Goal: Check status: Check status

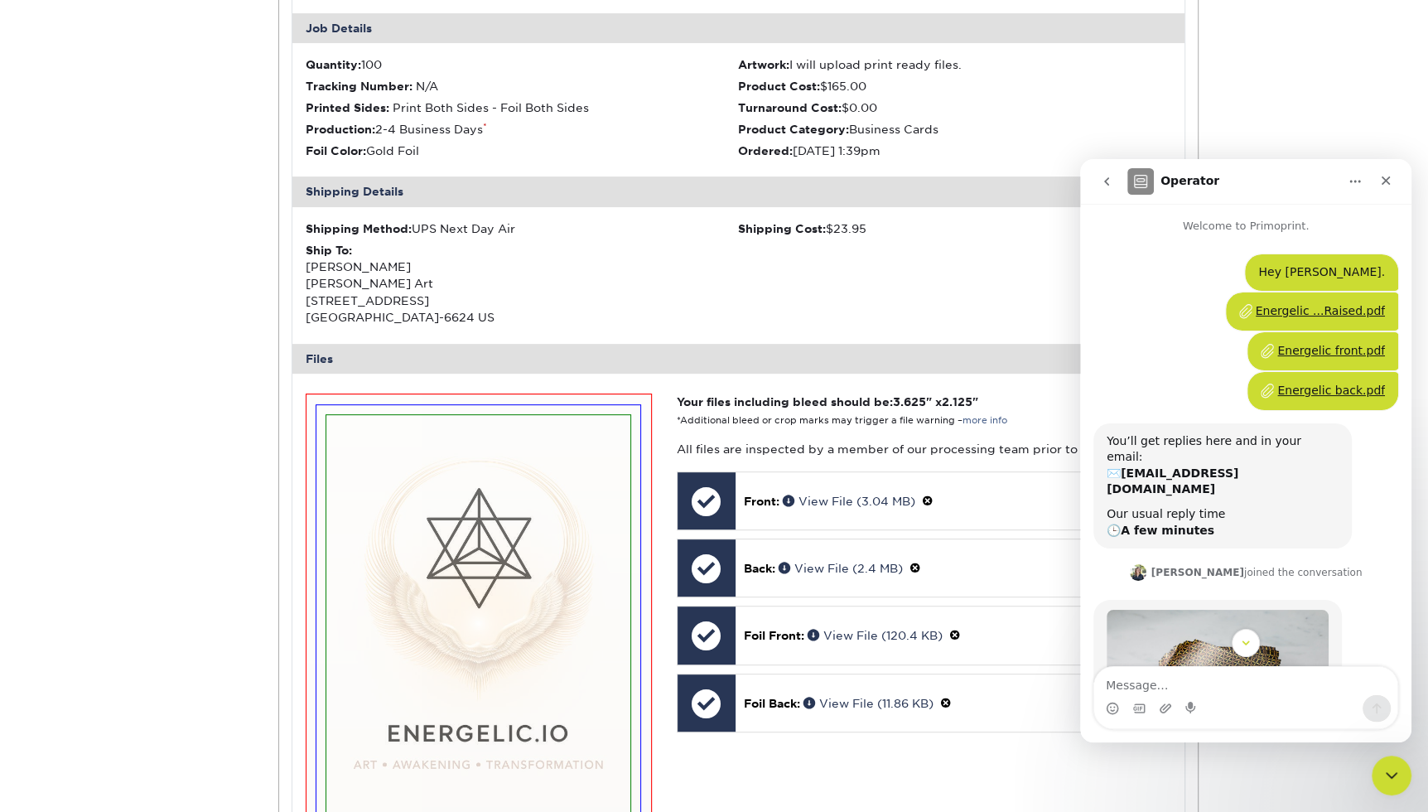
scroll to position [2, 0]
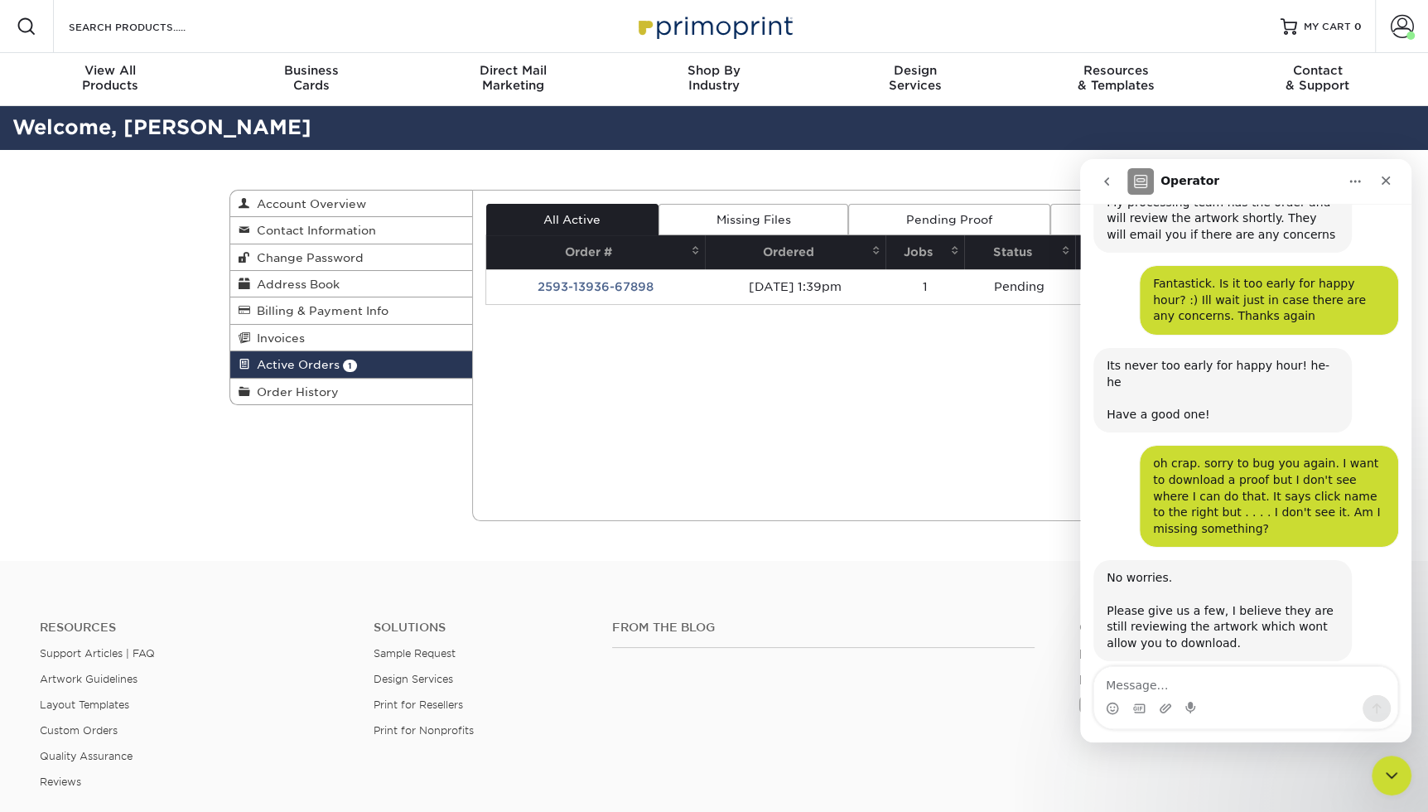
scroll to position [4602, 0]
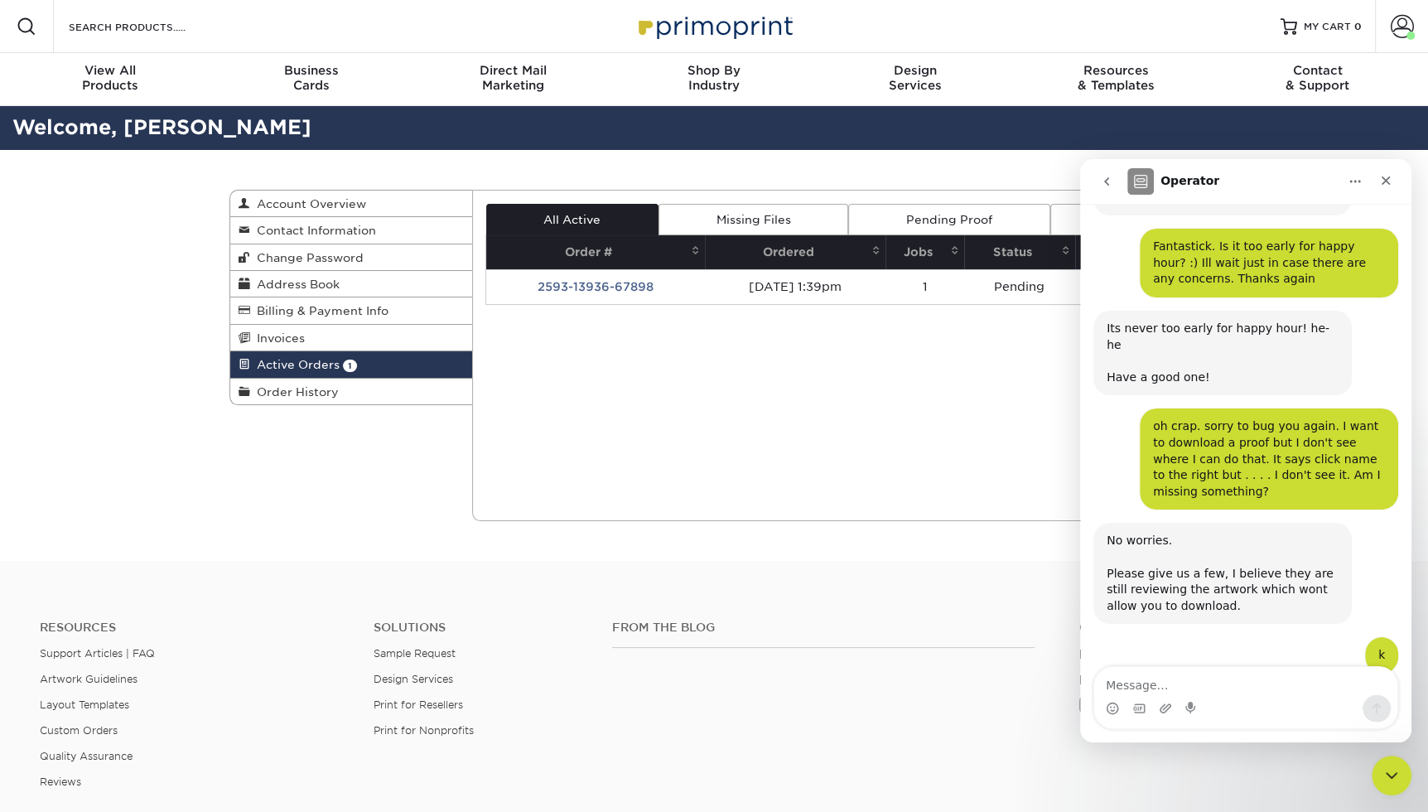
click at [397, 494] on div "Active Orders Account Overview Contact Information Change Password Address Book…" at bounding box center [714, 355] width 994 height 411
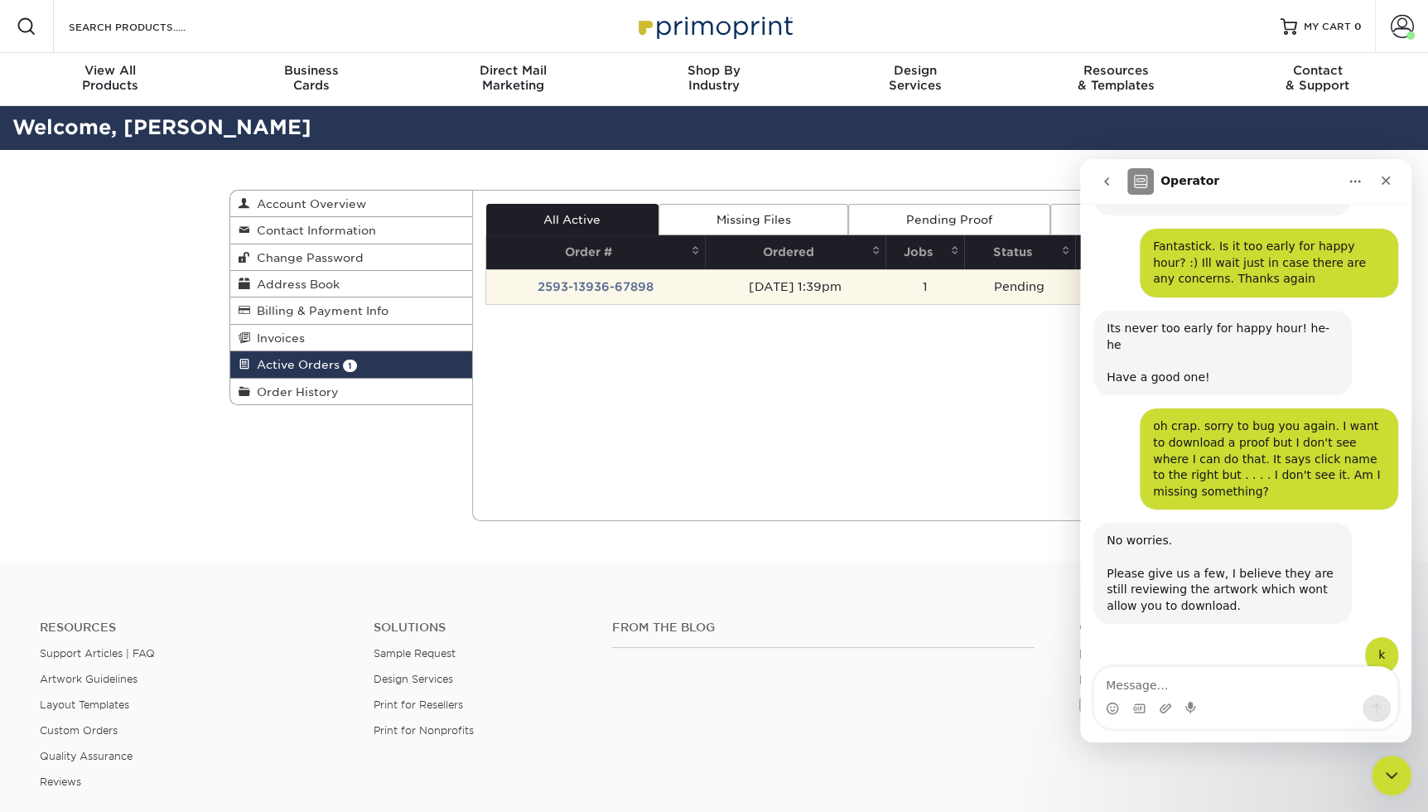
click at [830, 282] on td "[DATE] 1:39pm" at bounding box center [795, 286] width 181 height 35
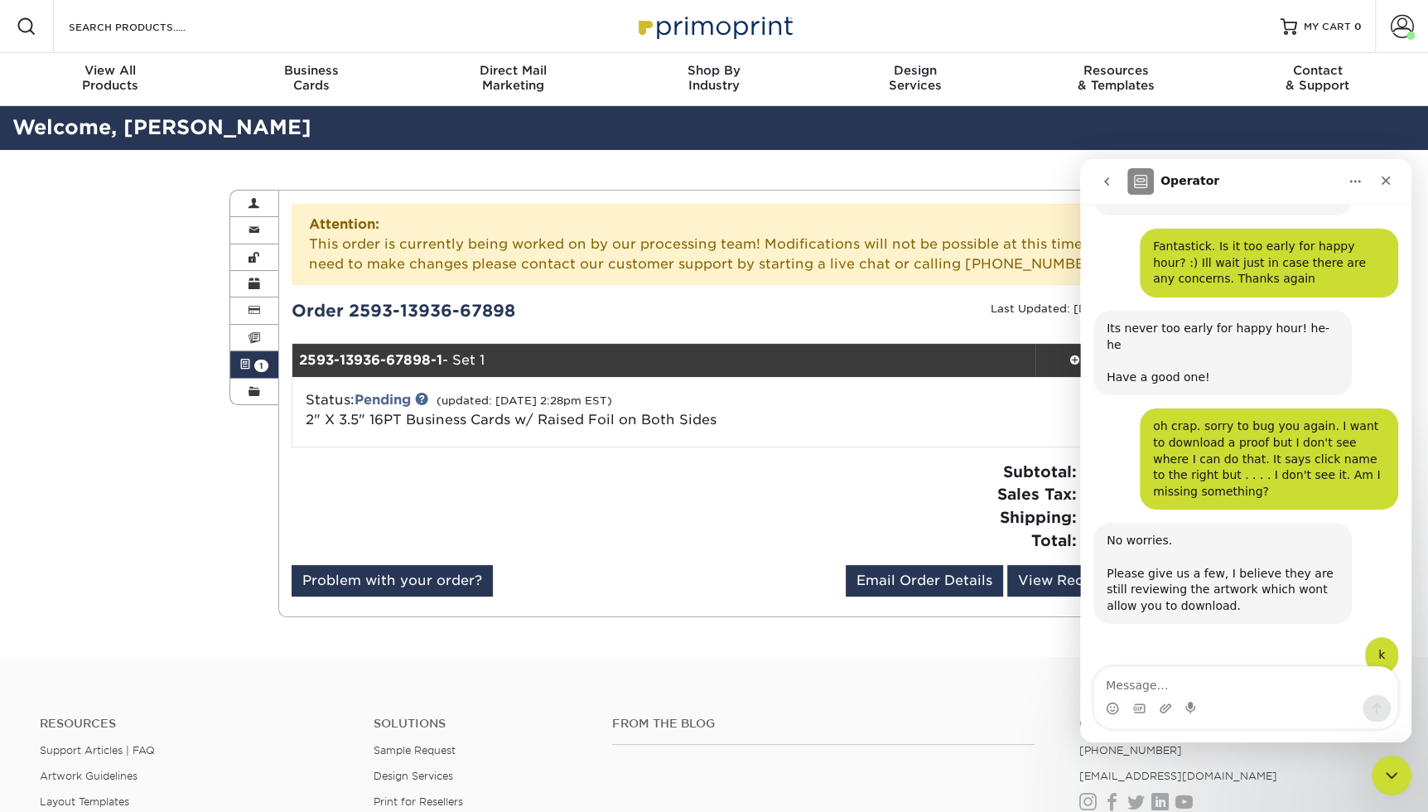
click at [729, 578] on div "Problem with your order? Email Order Details angelfritz4joy@gmail.com Send View…" at bounding box center [739, 584] width 895 height 38
click at [1109, 179] on icon "go back" at bounding box center [1106, 181] width 13 height 13
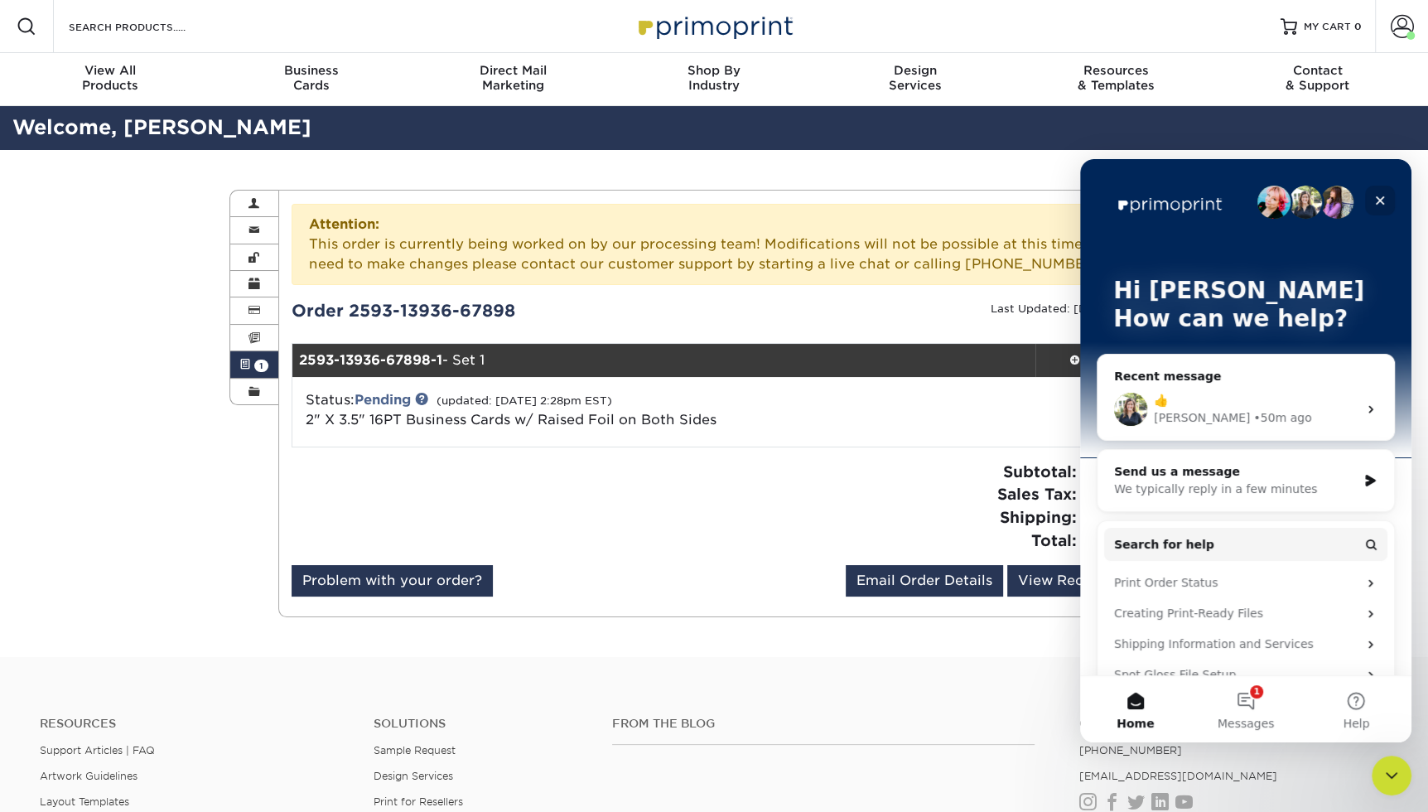
click at [1383, 202] on icon "Close" at bounding box center [1379, 200] width 13 height 13
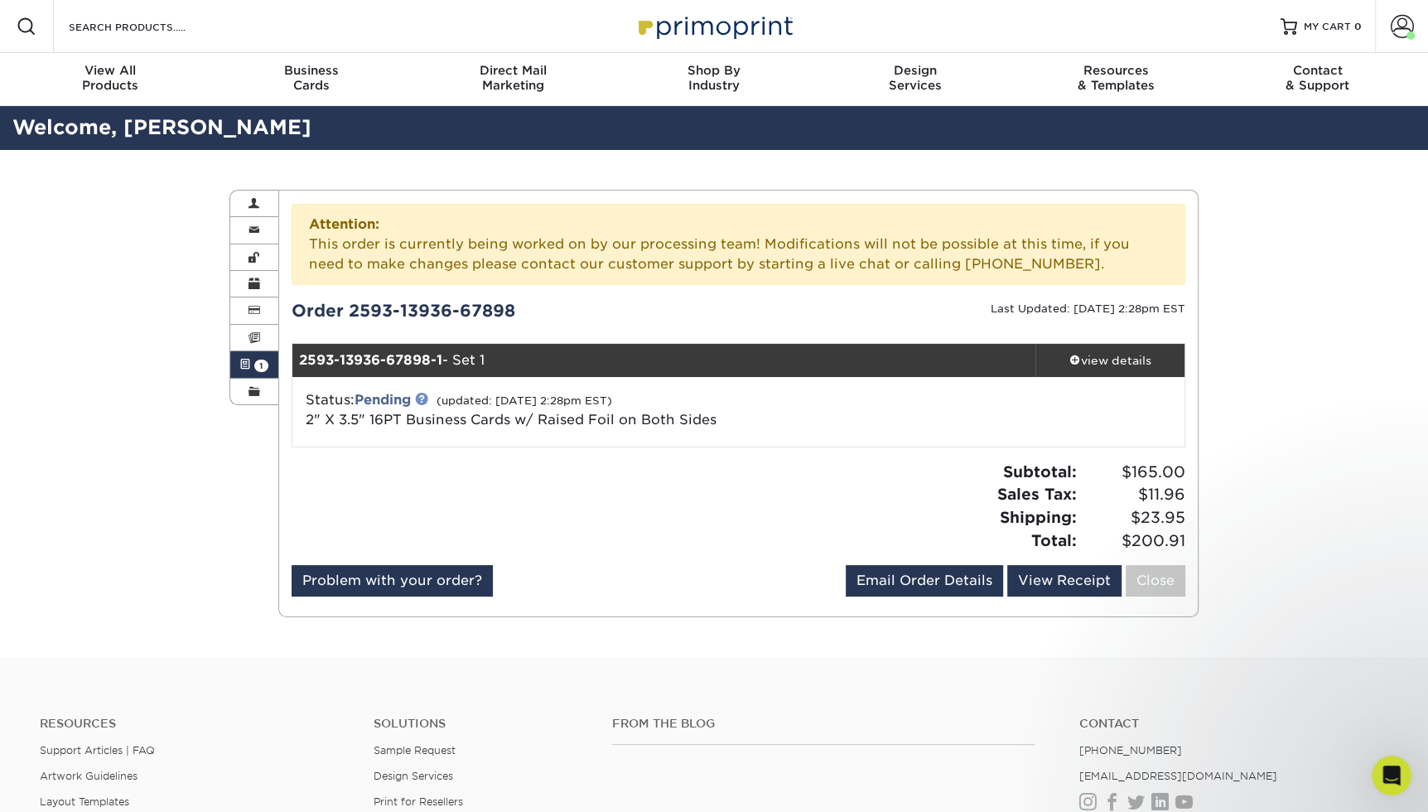
click at [427, 398] on link at bounding box center [421, 398] width 13 height 13
click at [1147, 360] on div "view details" at bounding box center [1109, 360] width 149 height 17
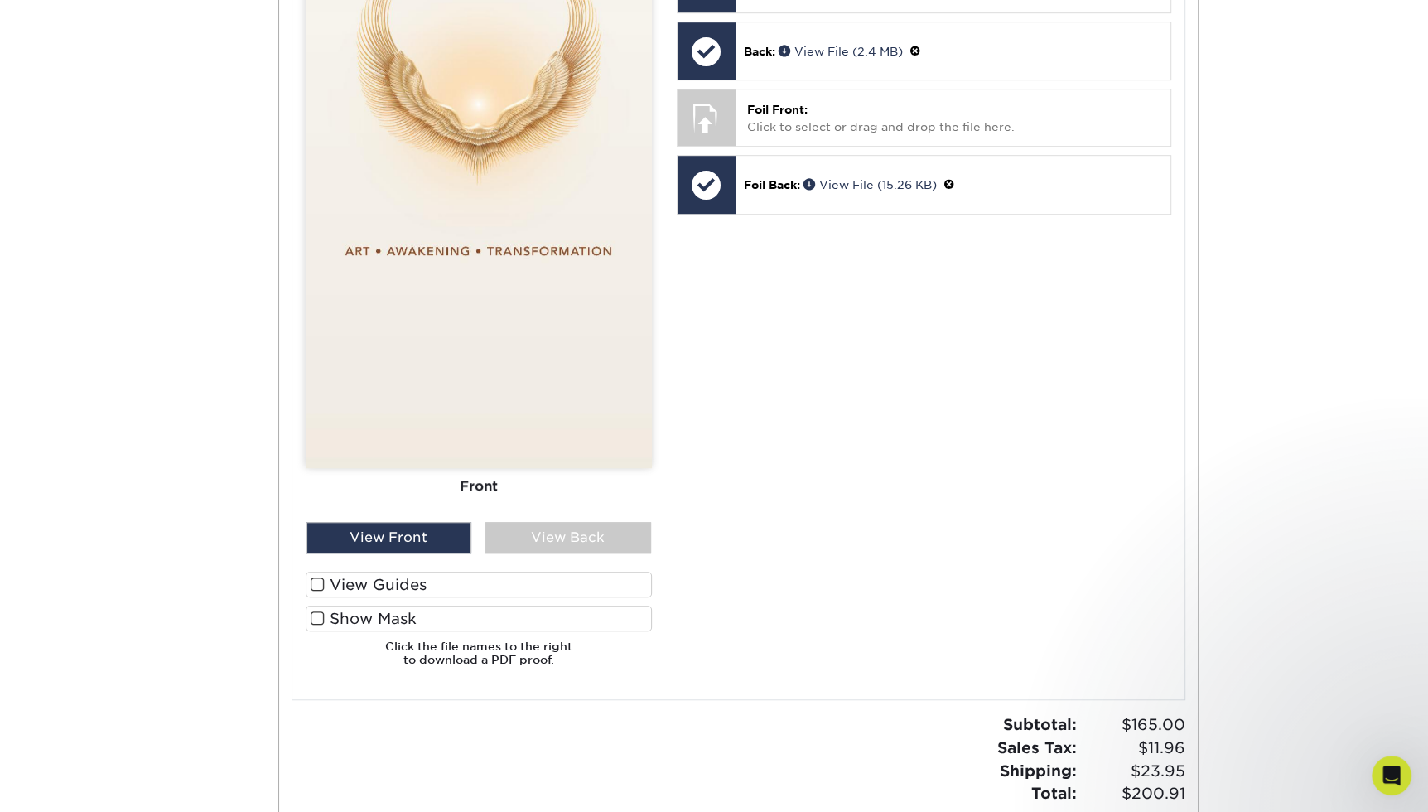
scroll to position [953, 0]
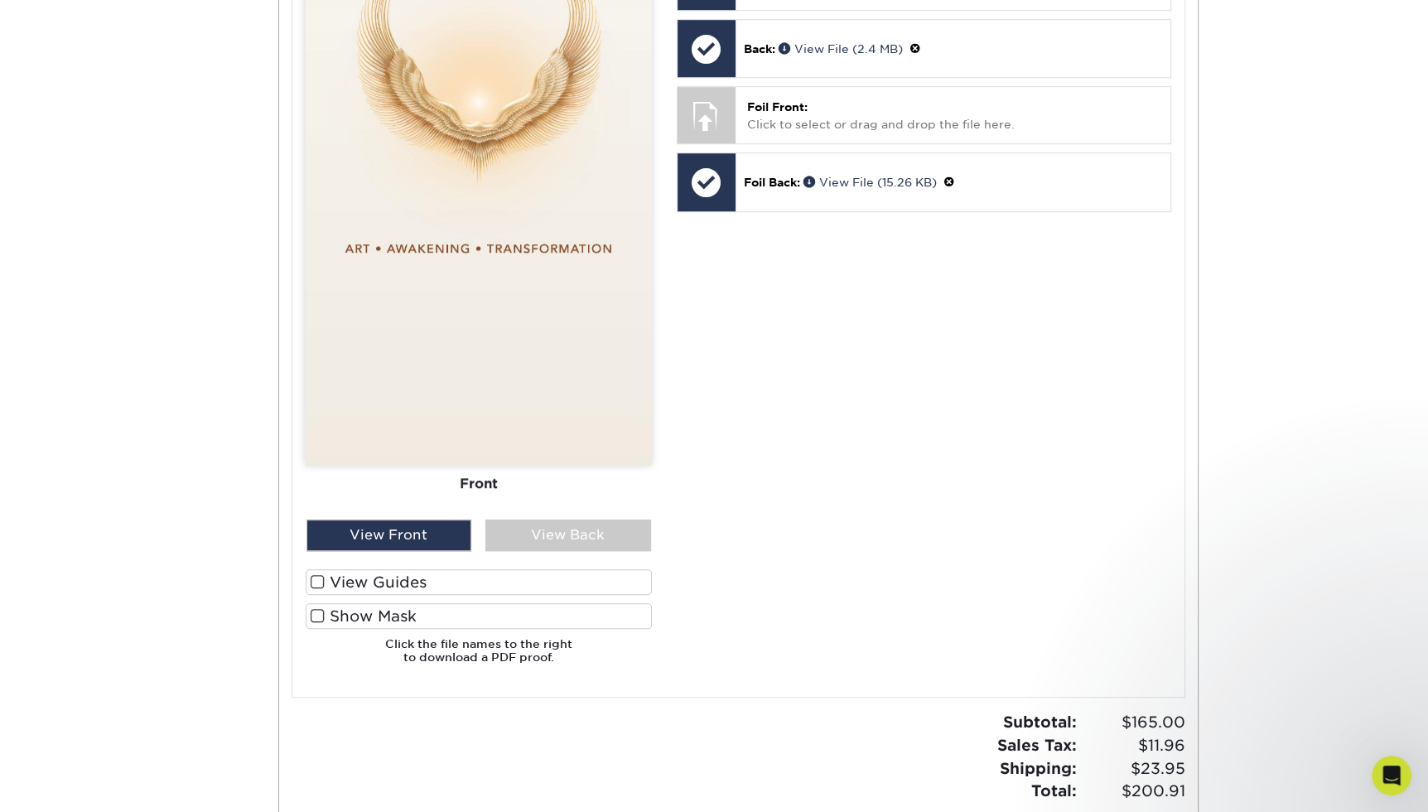
click at [319, 618] on span at bounding box center [318, 616] width 14 height 16
click at [0, 0] on input "Show Mask" at bounding box center [0, 0] width 0 height 0
click at [319, 618] on span at bounding box center [318, 616] width 14 height 16
click at [0, 0] on input "Show Mask" at bounding box center [0, 0] width 0 height 0
click at [316, 615] on span at bounding box center [318, 616] width 14 height 16
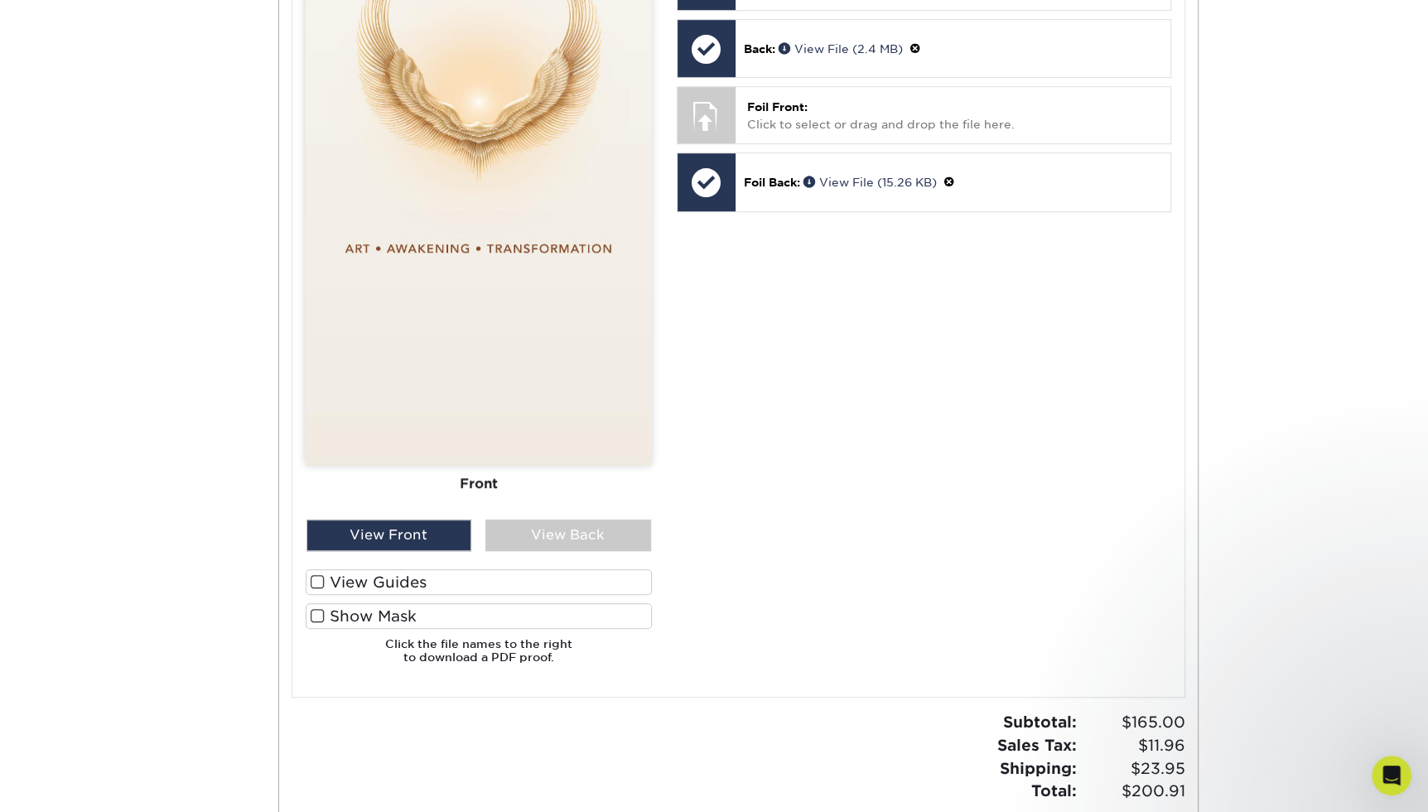
click at [0, 0] on input "Show Mask" at bounding box center [0, 0] width 0 height 0
click at [316, 580] on span at bounding box center [318, 582] width 14 height 16
click at [0, 0] on input "View Guides" at bounding box center [0, 0] width 0 height 0
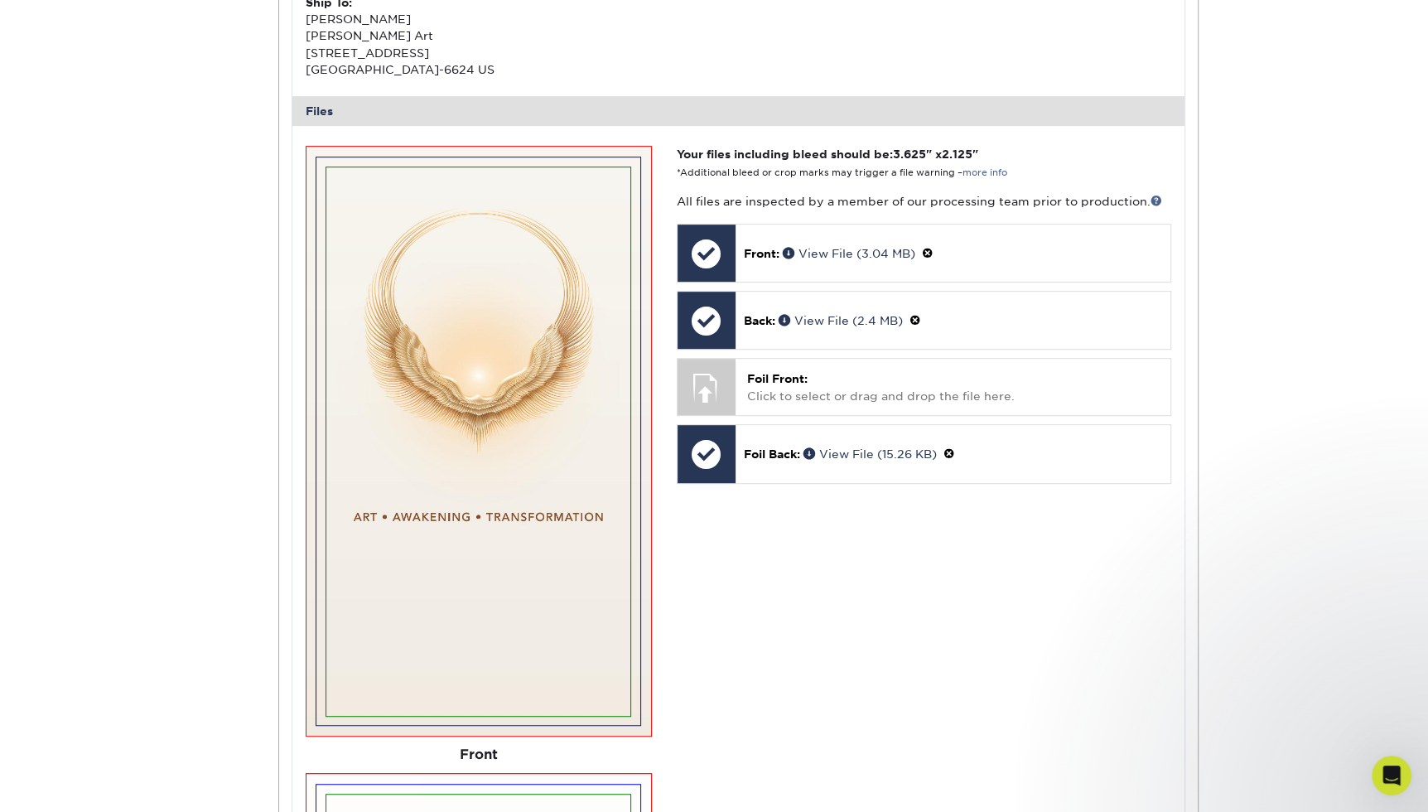
scroll to position [673, 0]
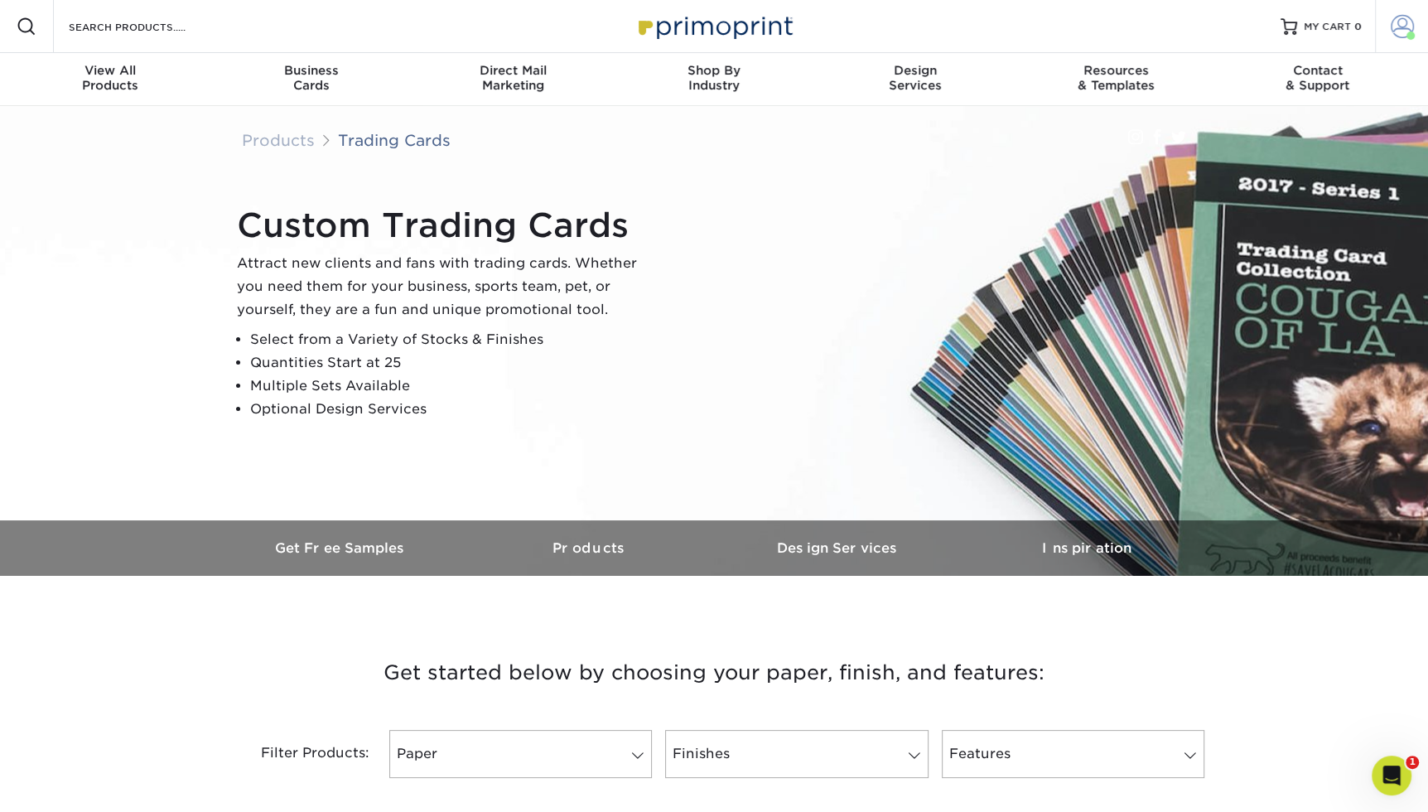
click at [1401, 28] on span at bounding box center [1402, 26] width 23 height 23
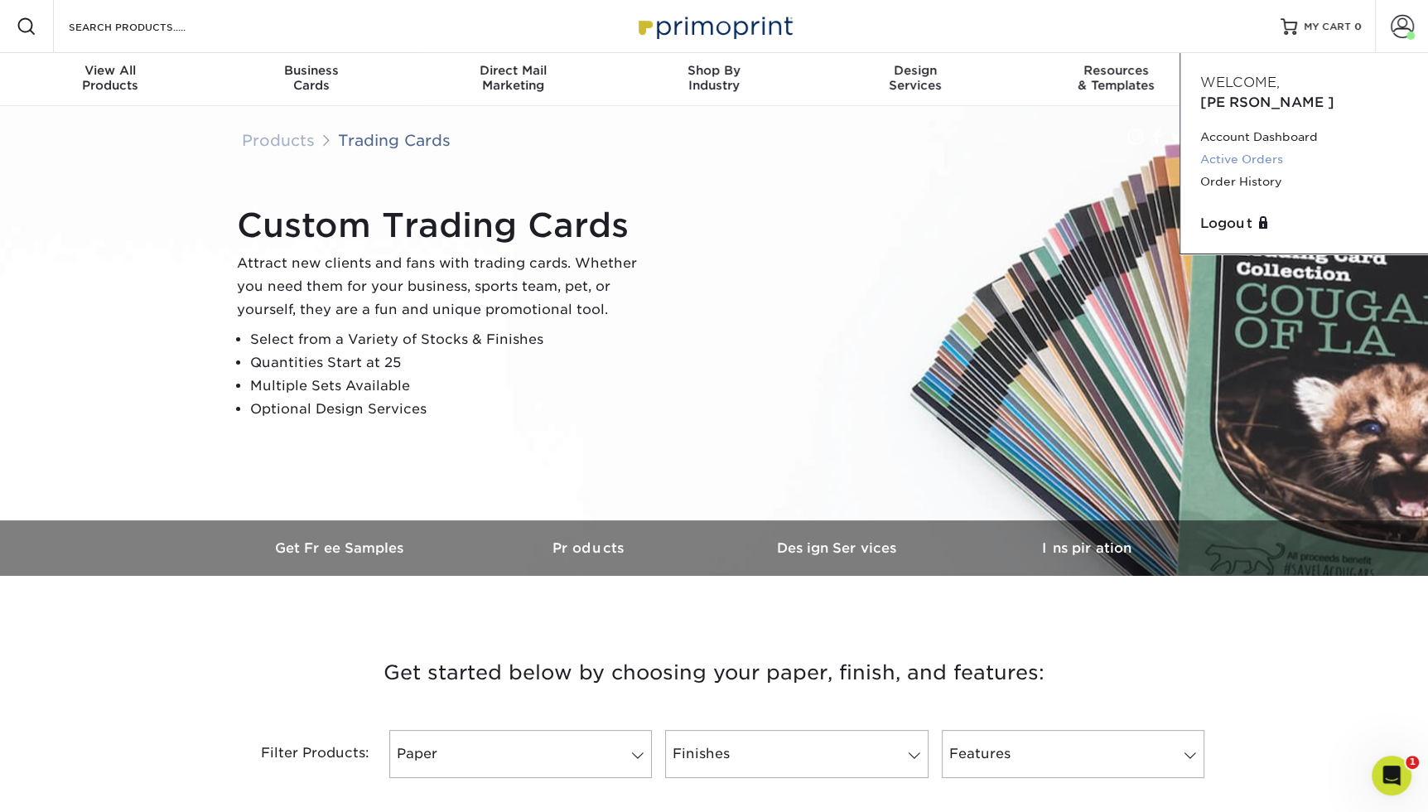
click at [1263, 148] on link "Active Orders" at bounding box center [1304, 159] width 208 height 22
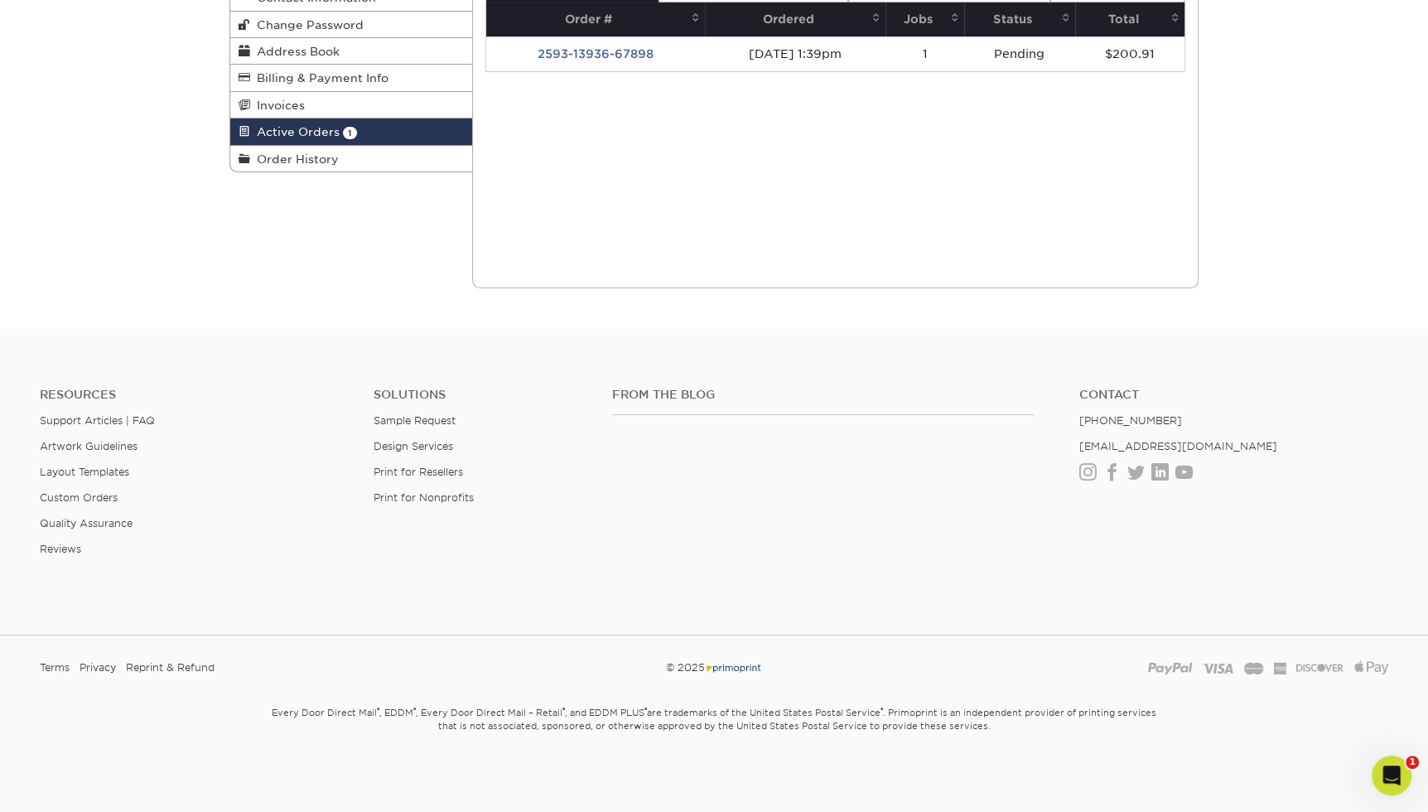
scroll to position [33, 0]
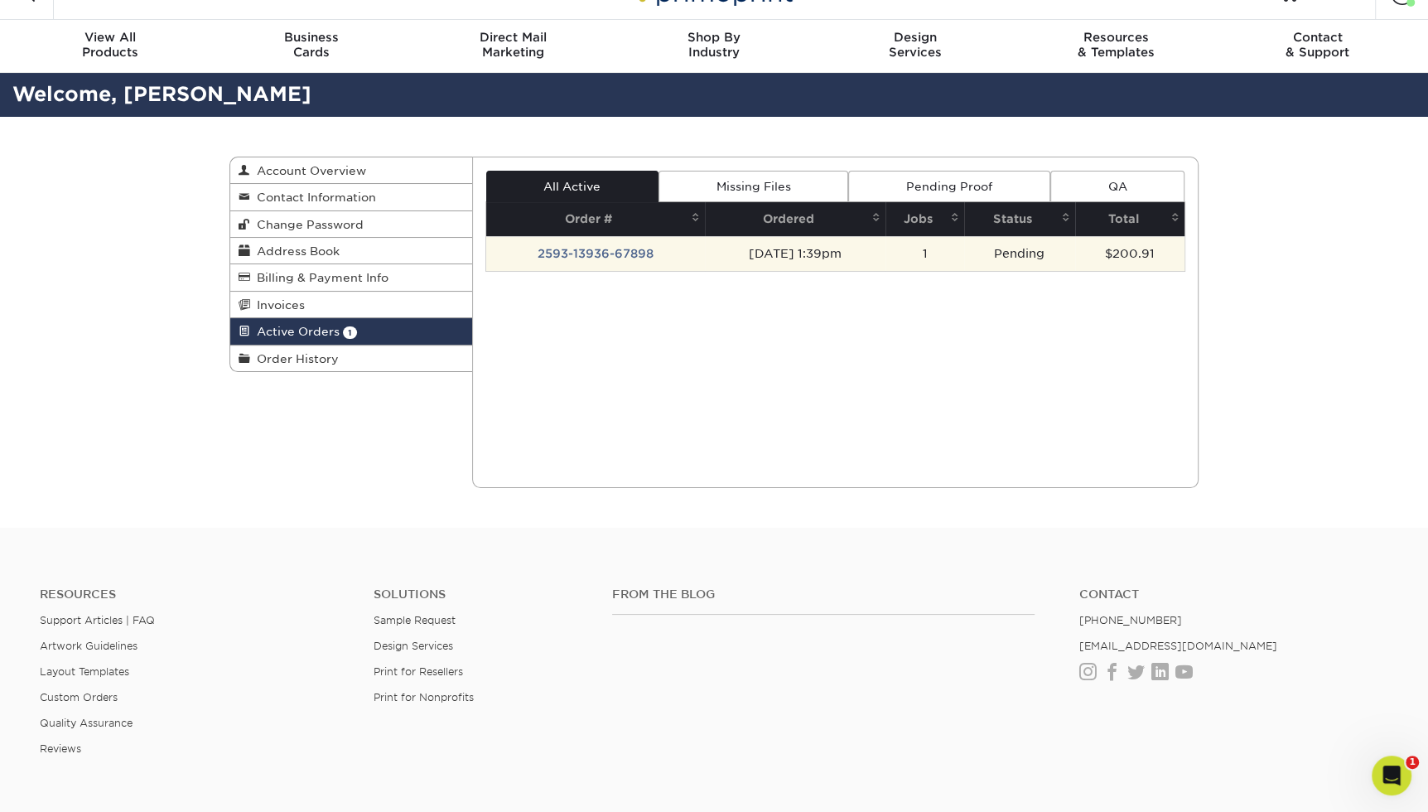
click at [804, 250] on td "[DATE] 1:39pm" at bounding box center [795, 253] width 181 height 35
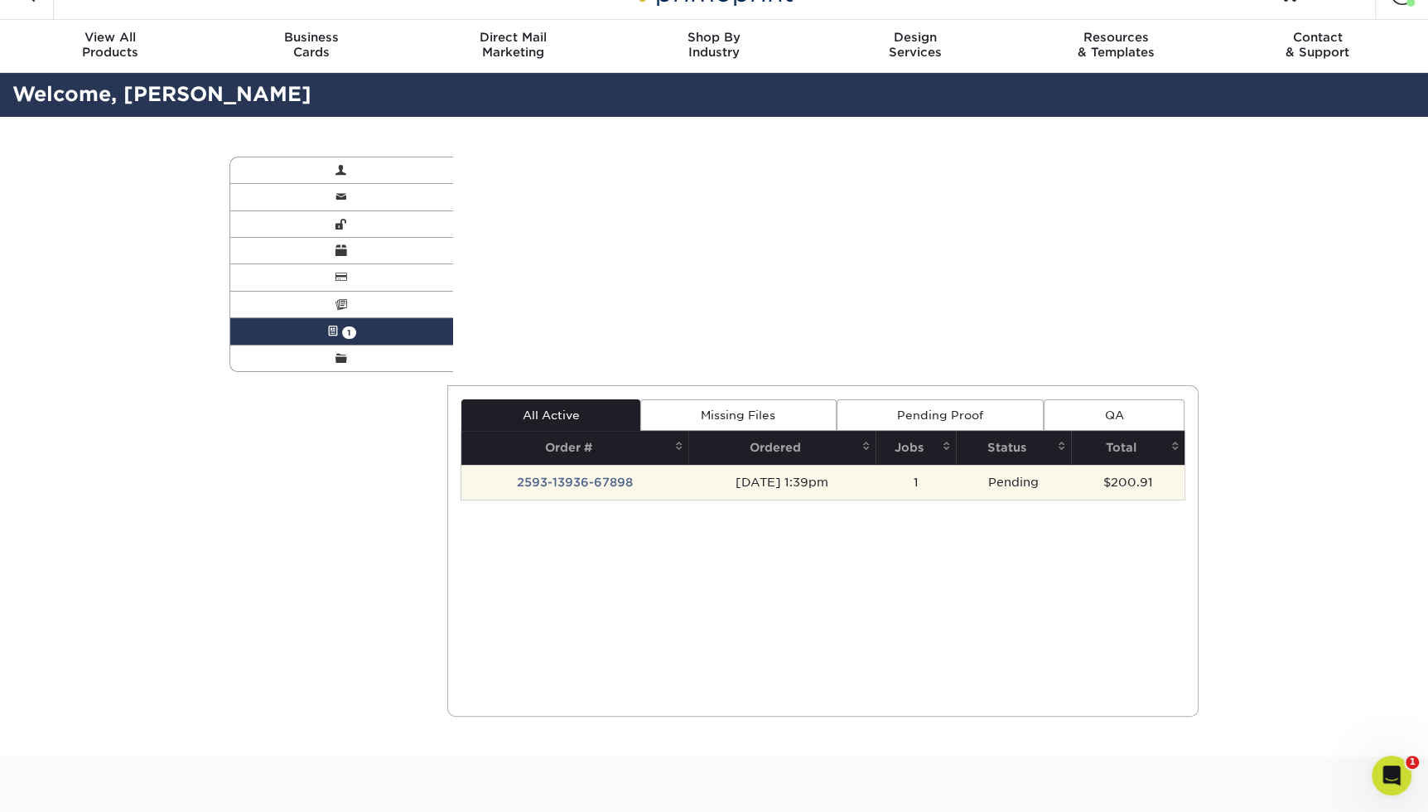
scroll to position [0, 0]
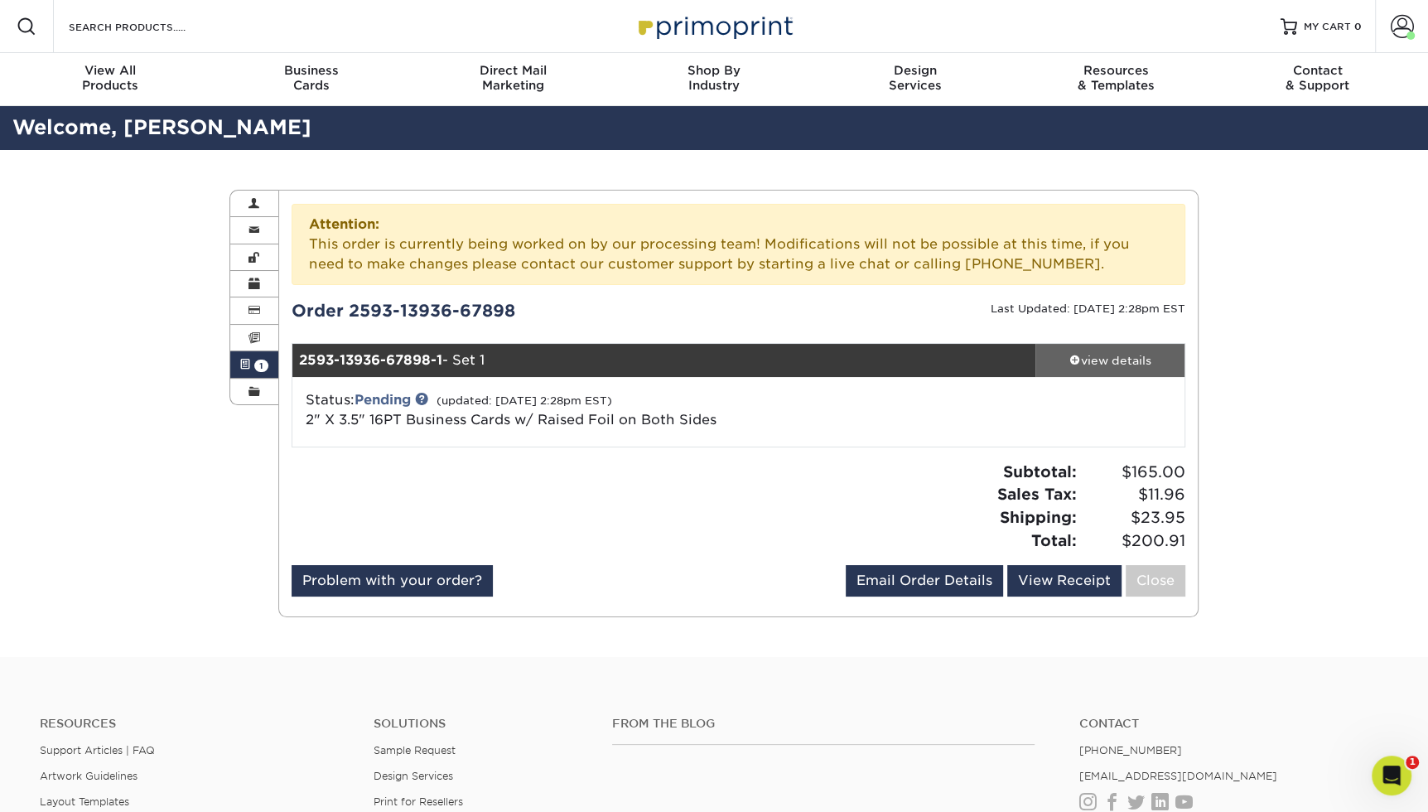
click at [1109, 355] on div "view details" at bounding box center [1109, 360] width 149 height 17
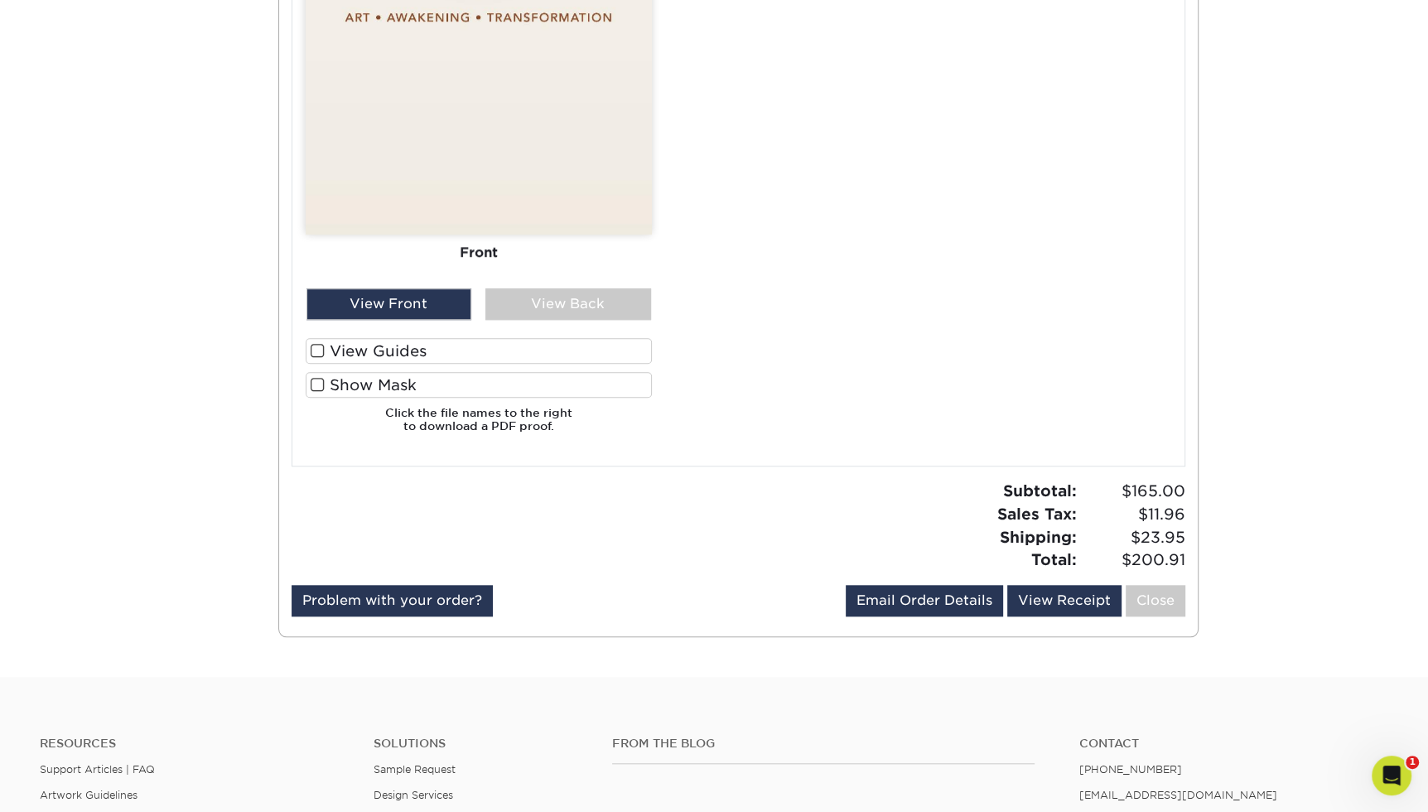
scroll to position [1176, 0]
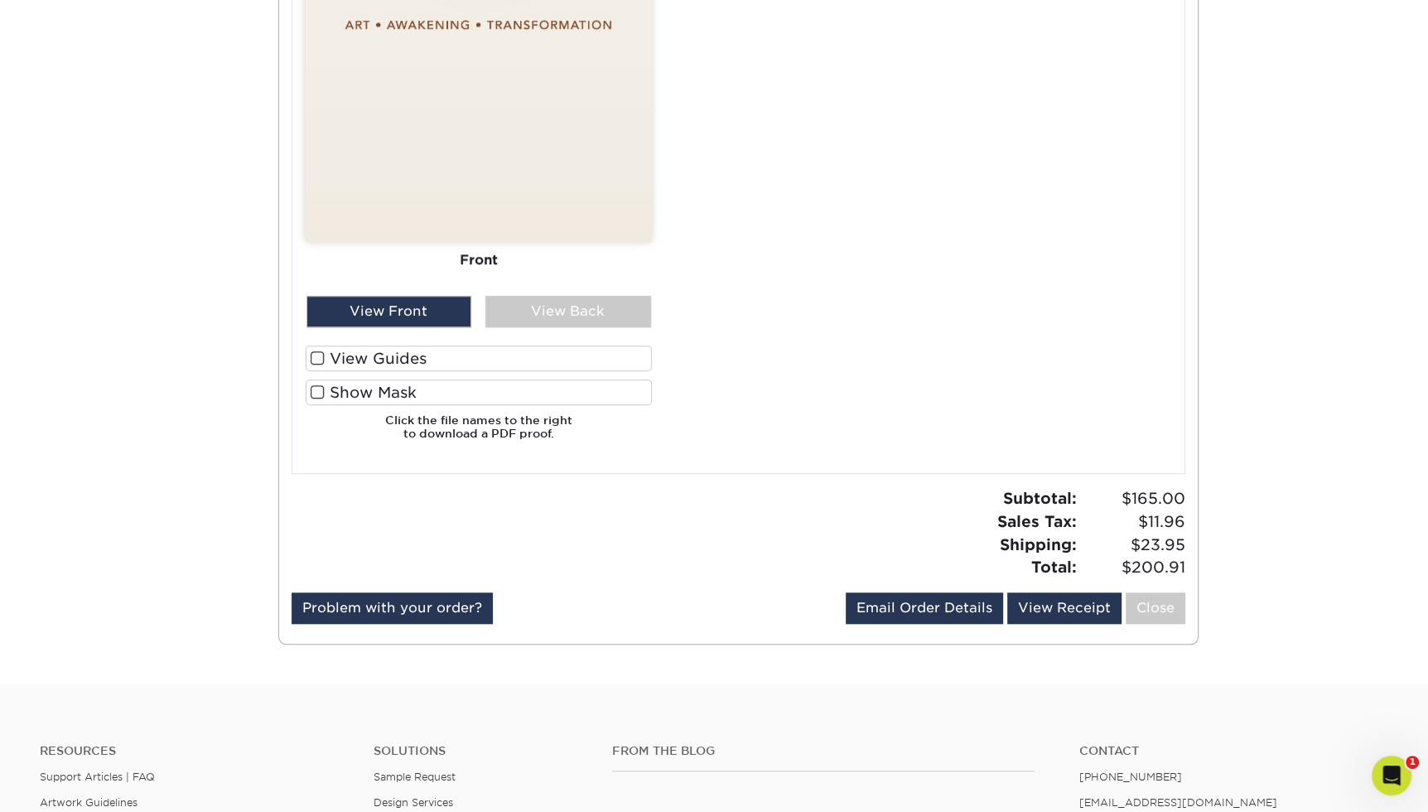
click at [316, 389] on span at bounding box center [318, 392] width 14 height 16
click at [0, 0] on input "Show Mask" at bounding box center [0, 0] width 0 height 0
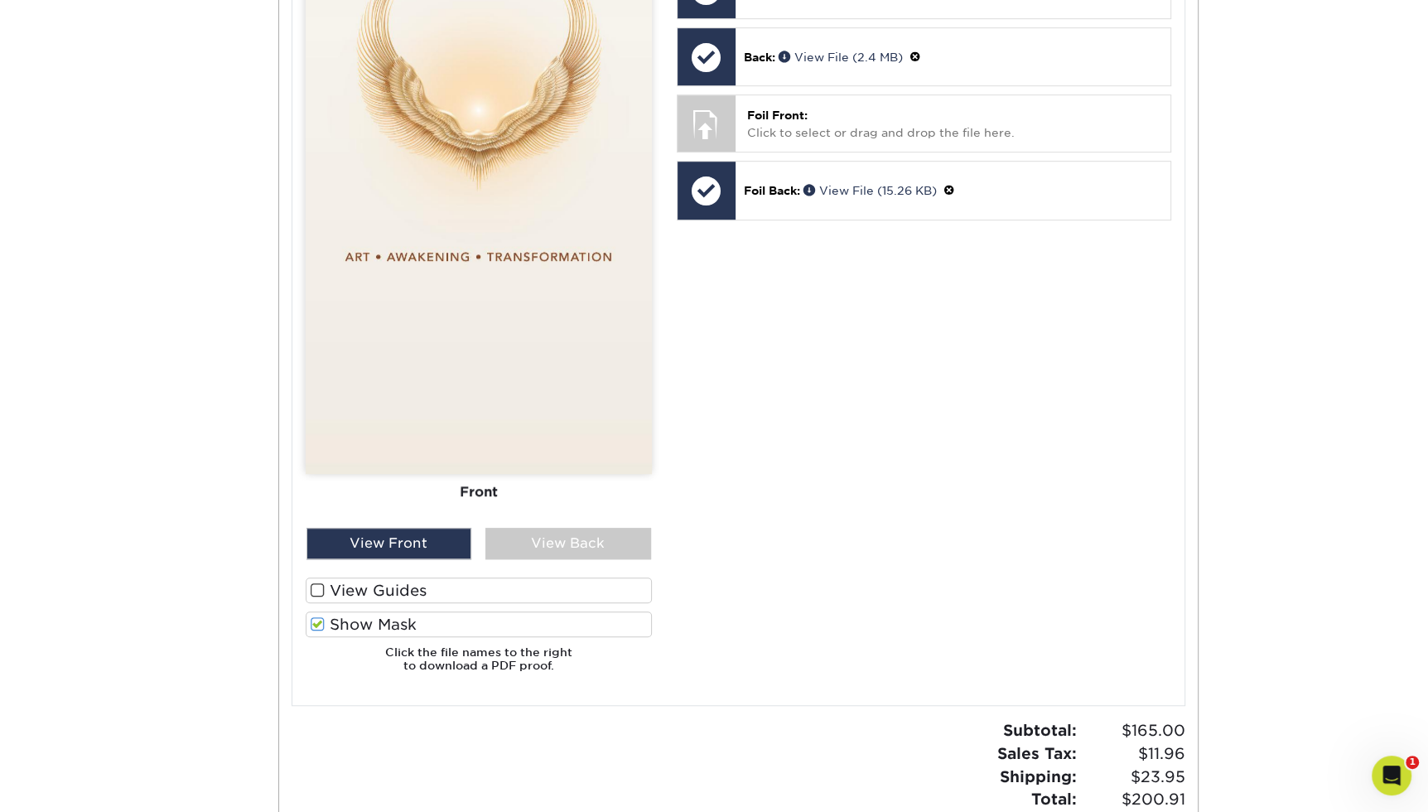
scroll to position [953, 0]
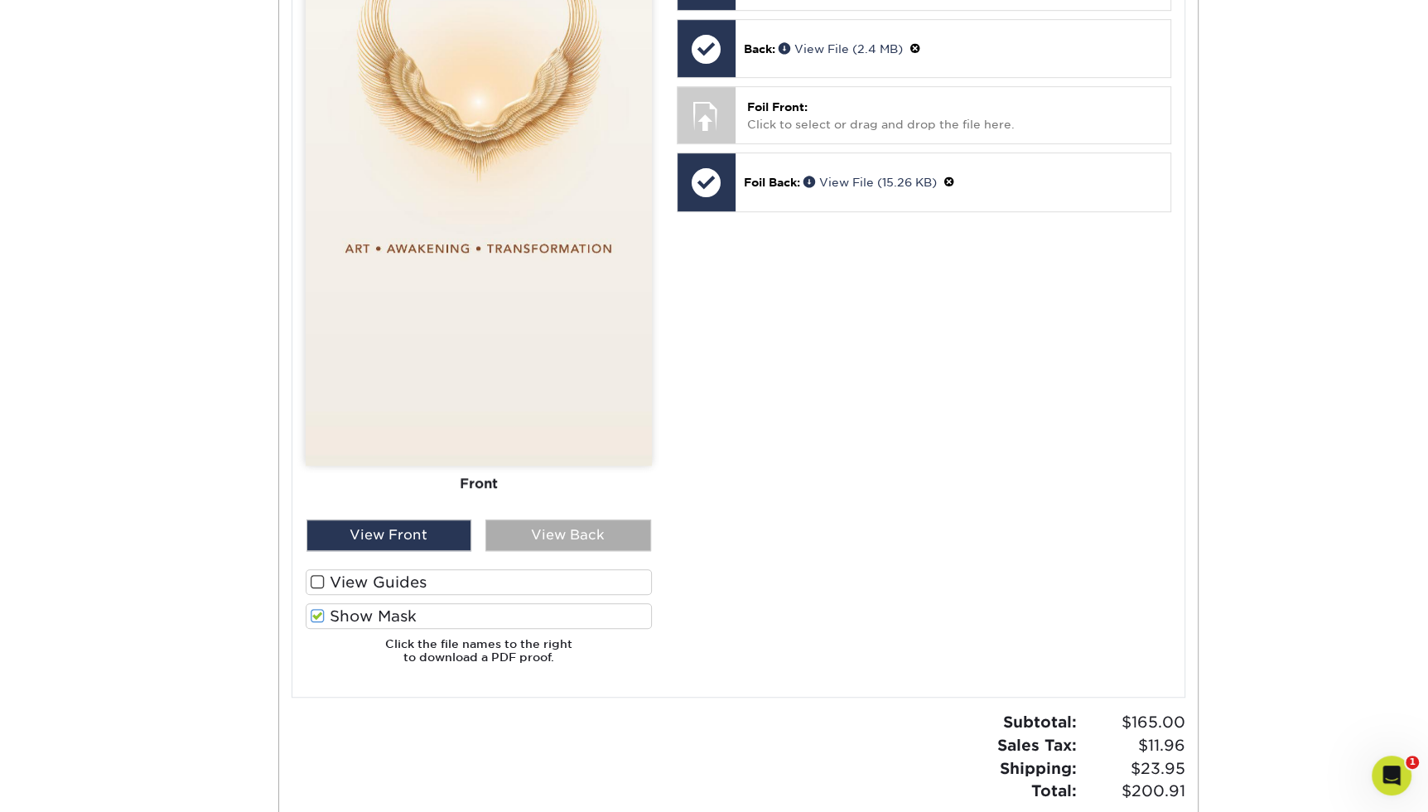
click at [596, 529] on div "View Back" at bounding box center [568, 534] width 166 height 31
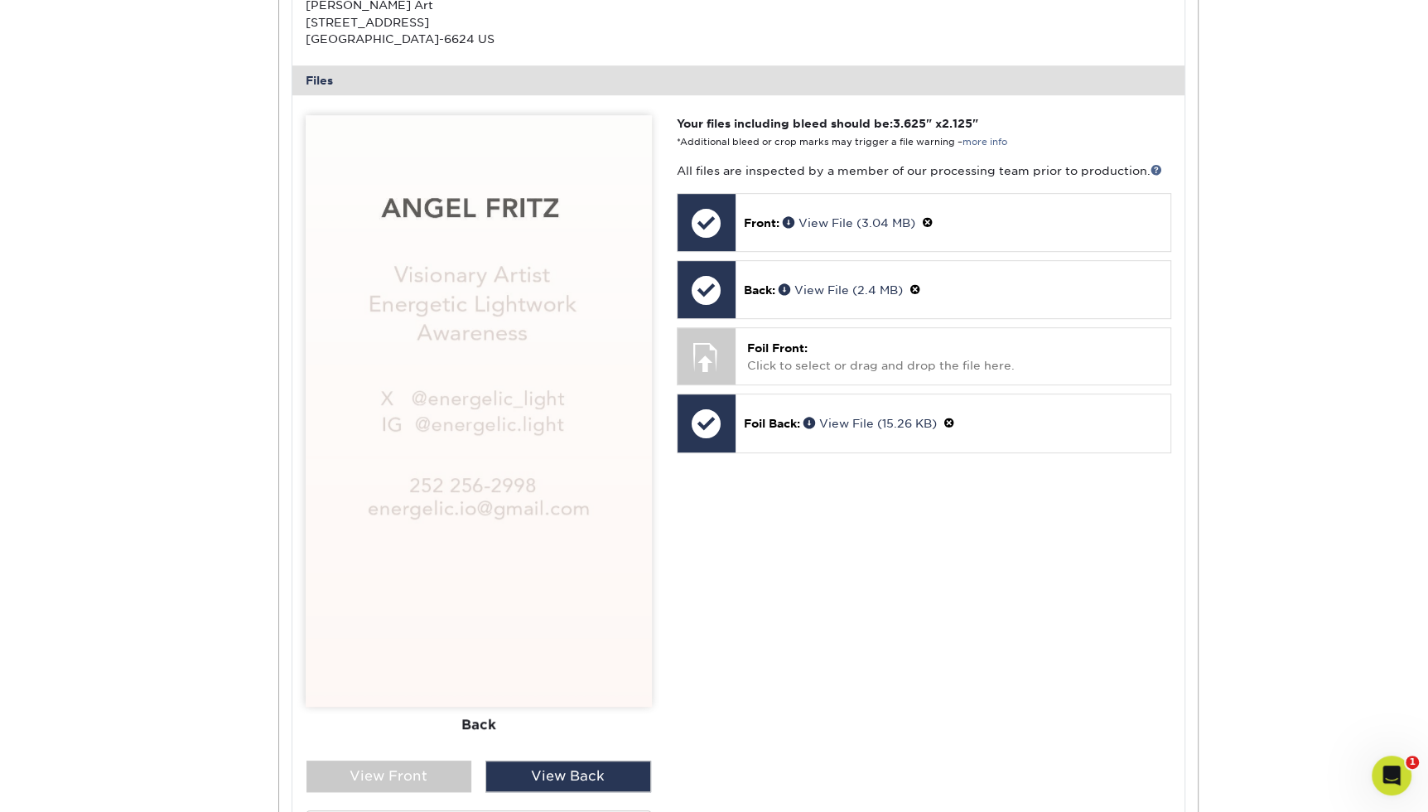
scroll to position [712, 0]
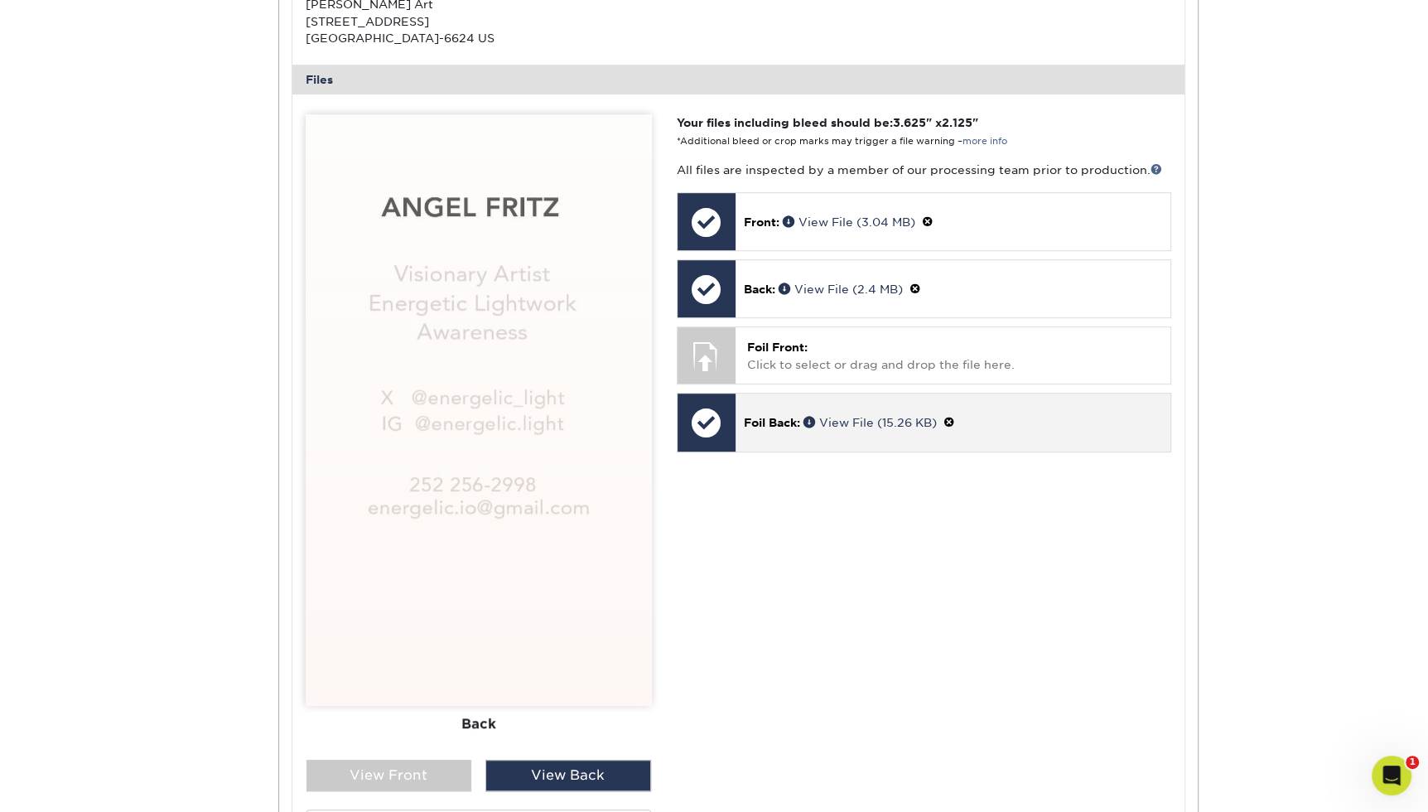
click at [1039, 424] on p "Foil Back: View File (15.26 KB)" at bounding box center [953, 421] width 418 height 17
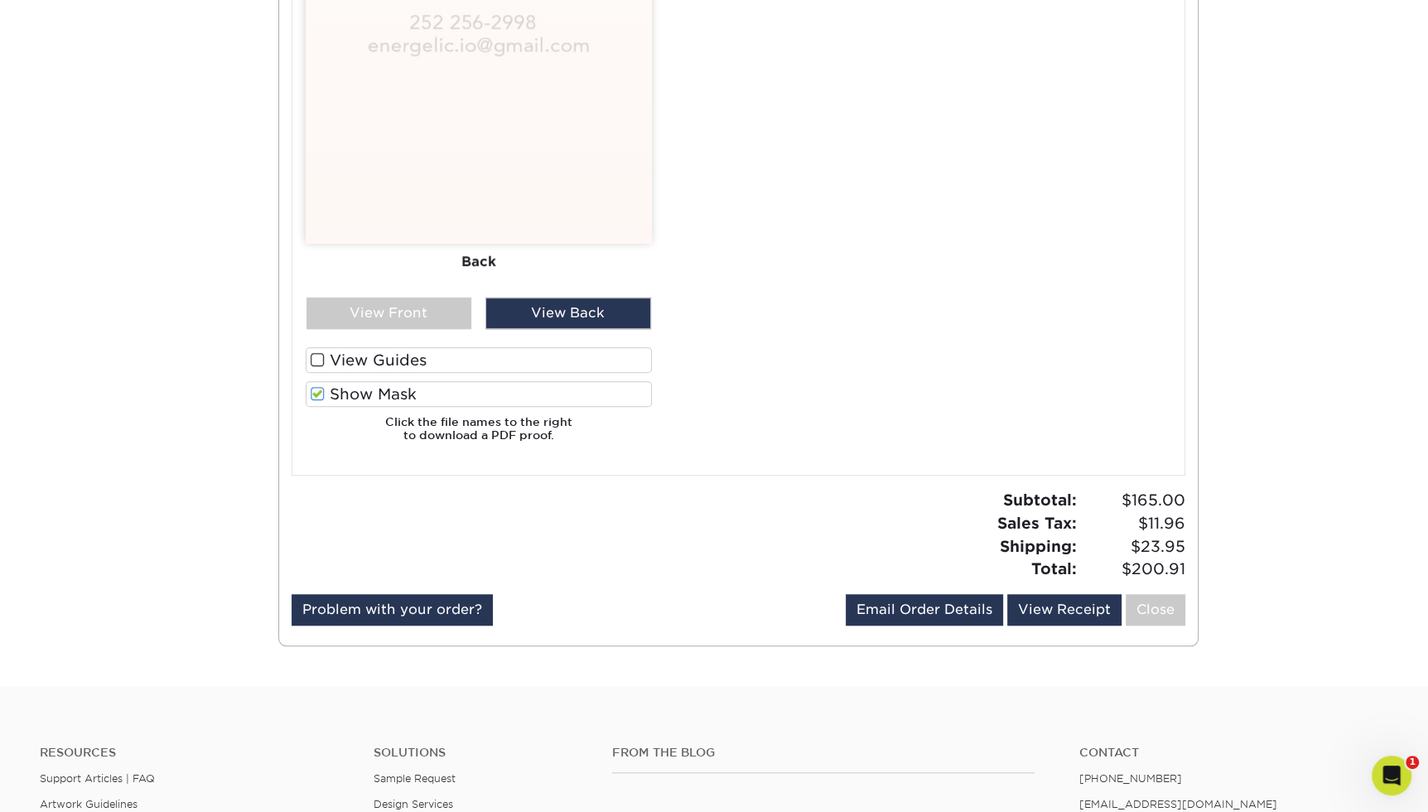
scroll to position [490, 0]
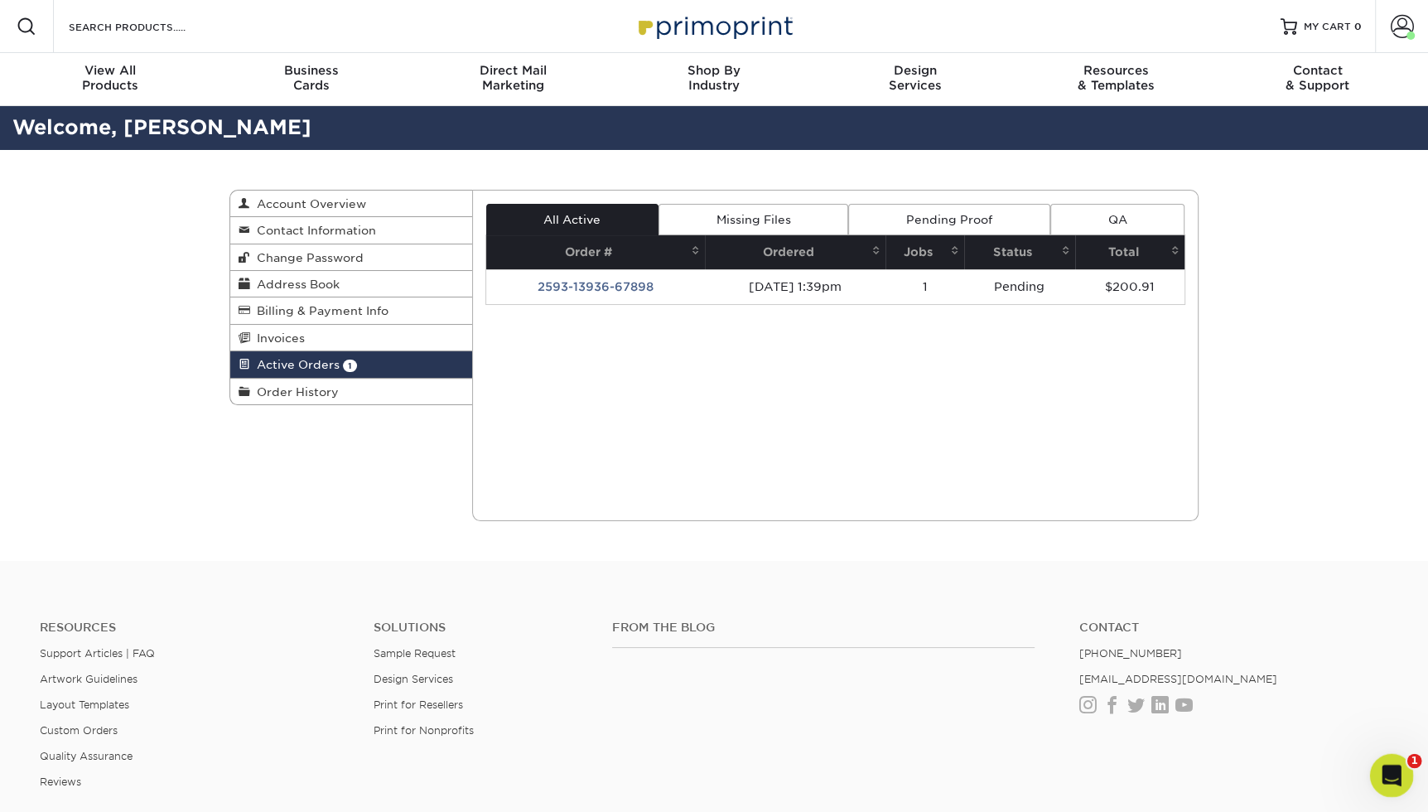
click at [1388, 779] on icon "Open Intercom Messenger" at bounding box center [1389, 773] width 27 height 27
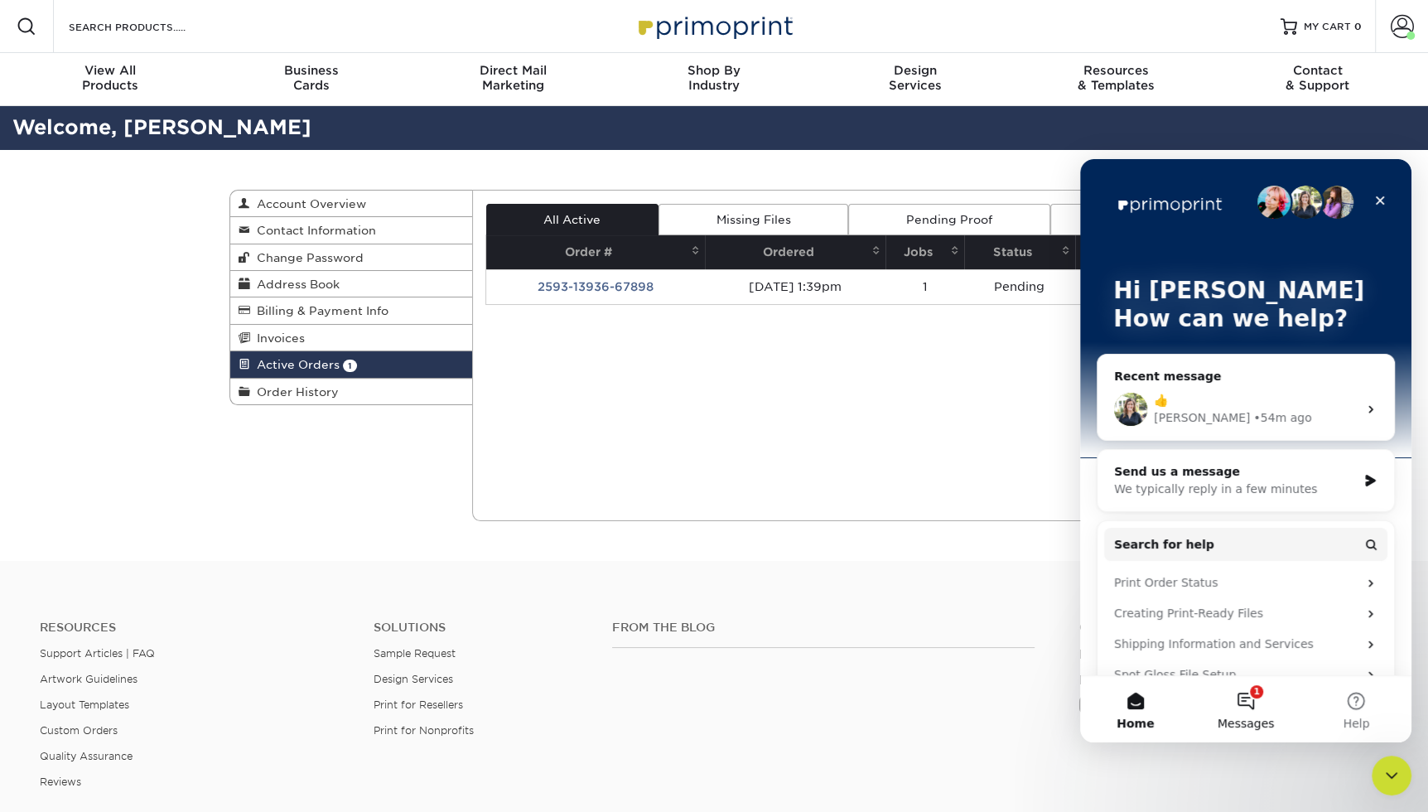
click at [1248, 698] on button "1 Messages" at bounding box center [1245, 709] width 110 height 66
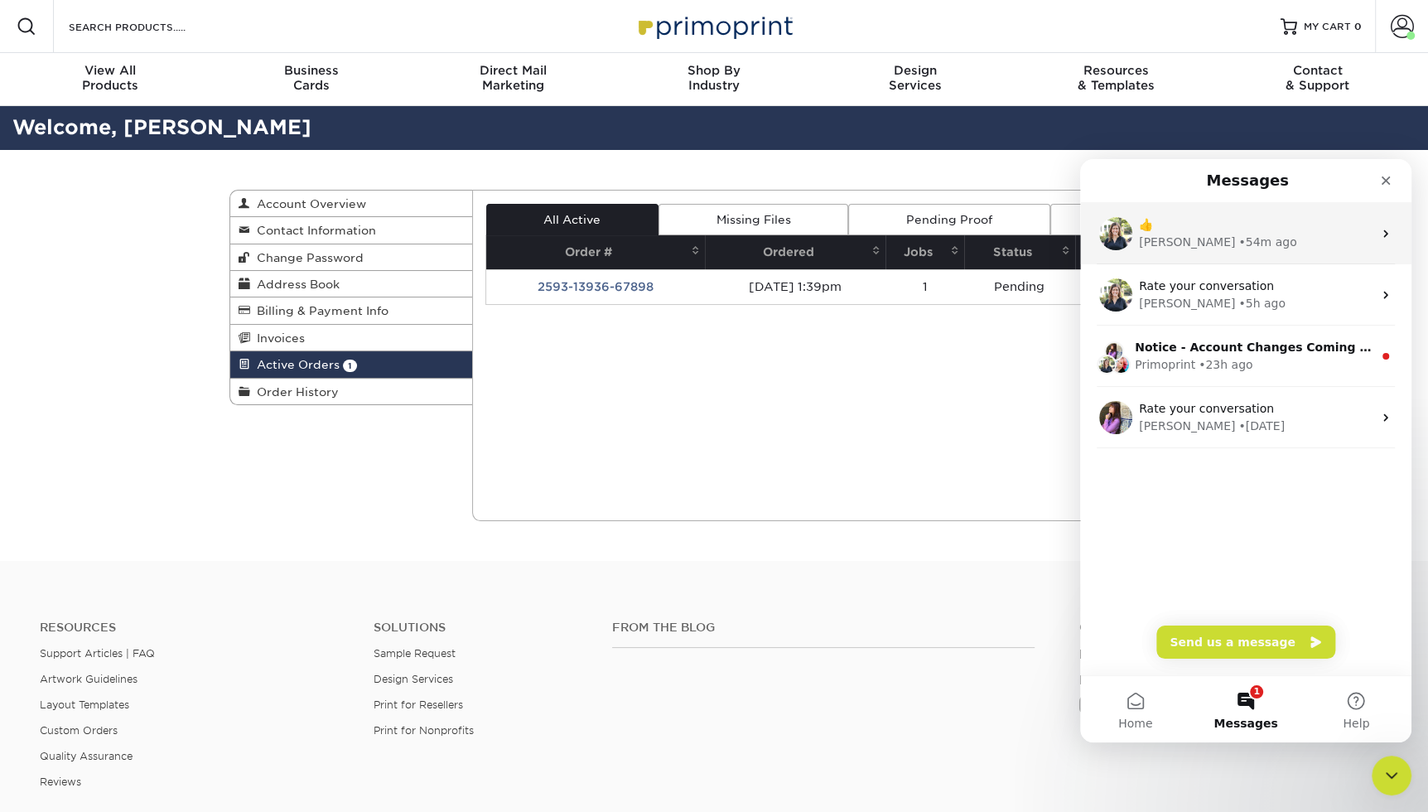
click at [1286, 237] on div "[PERSON_NAME] • 54m ago" at bounding box center [1256, 242] width 234 height 17
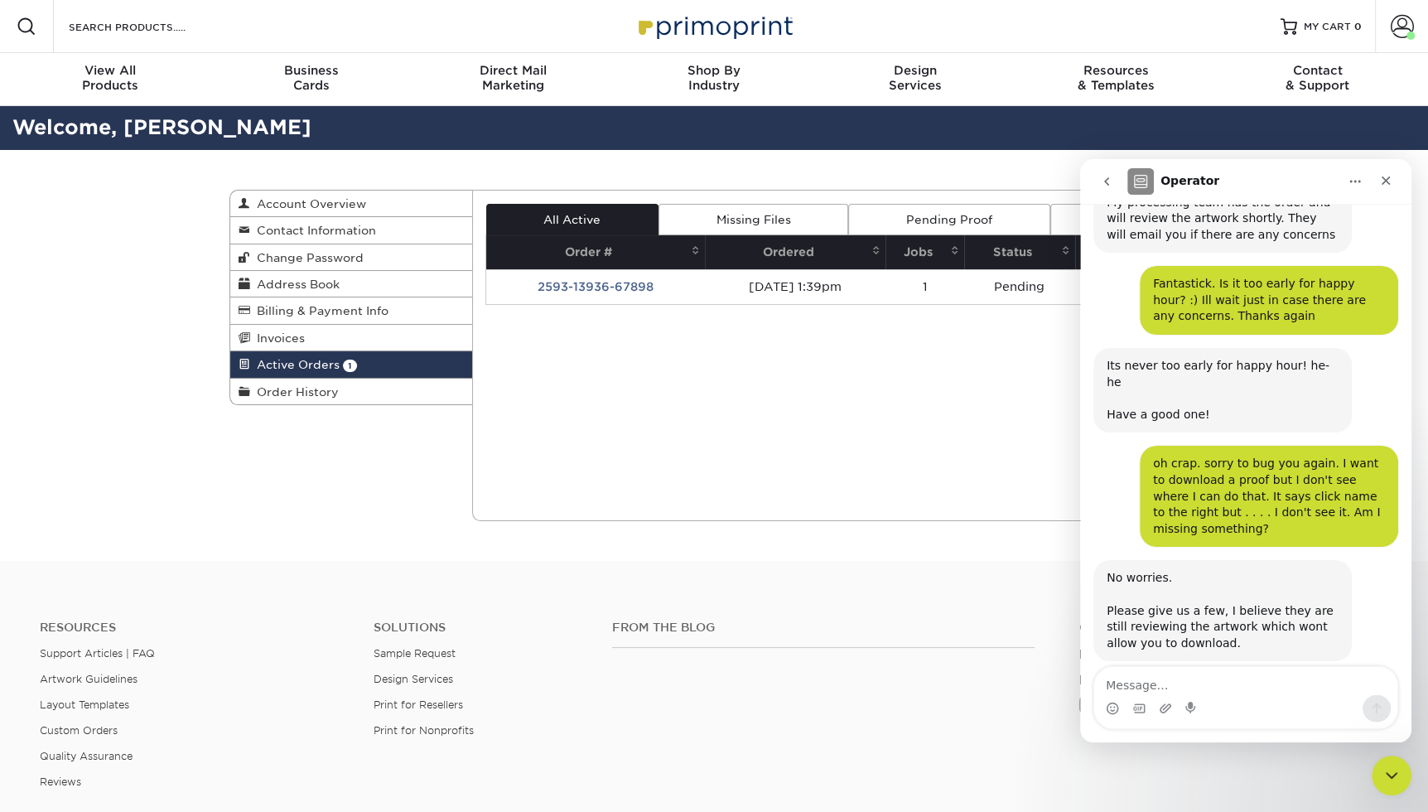
scroll to position [4602, 0]
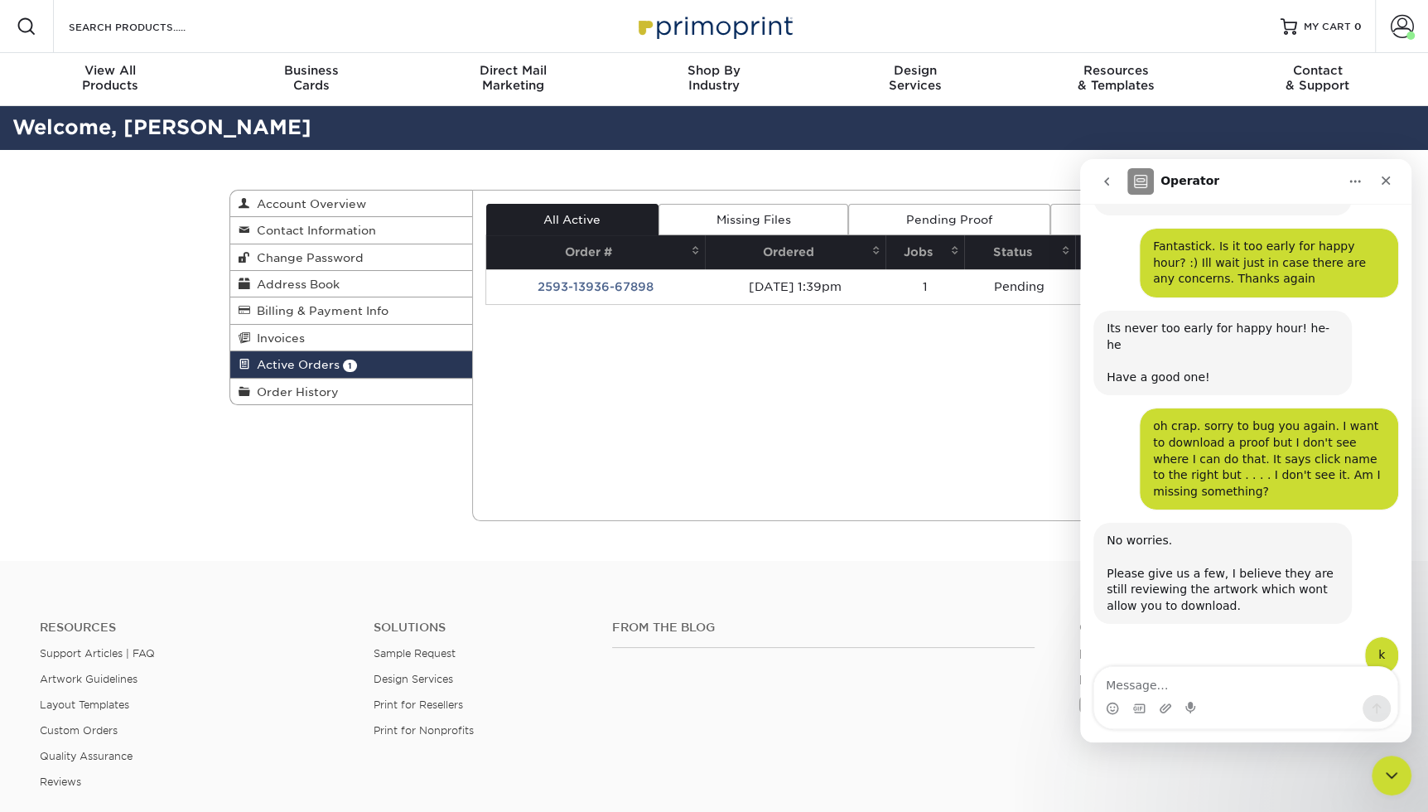
click at [721, 548] on div "Active Orders Account Overview Contact Information Change Password Address Book…" at bounding box center [714, 355] width 994 height 411
click at [755, 475] on div "Current Orders 1 Active 0 Missing Files" at bounding box center [835, 355] width 727 height 331
click at [750, 384] on div "Current Orders 1 Active 0 Missing Files" at bounding box center [835, 355] width 727 height 331
click at [607, 360] on div "Current Orders 1 Active 0 Missing Files" at bounding box center [835, 355] width 727 height 331
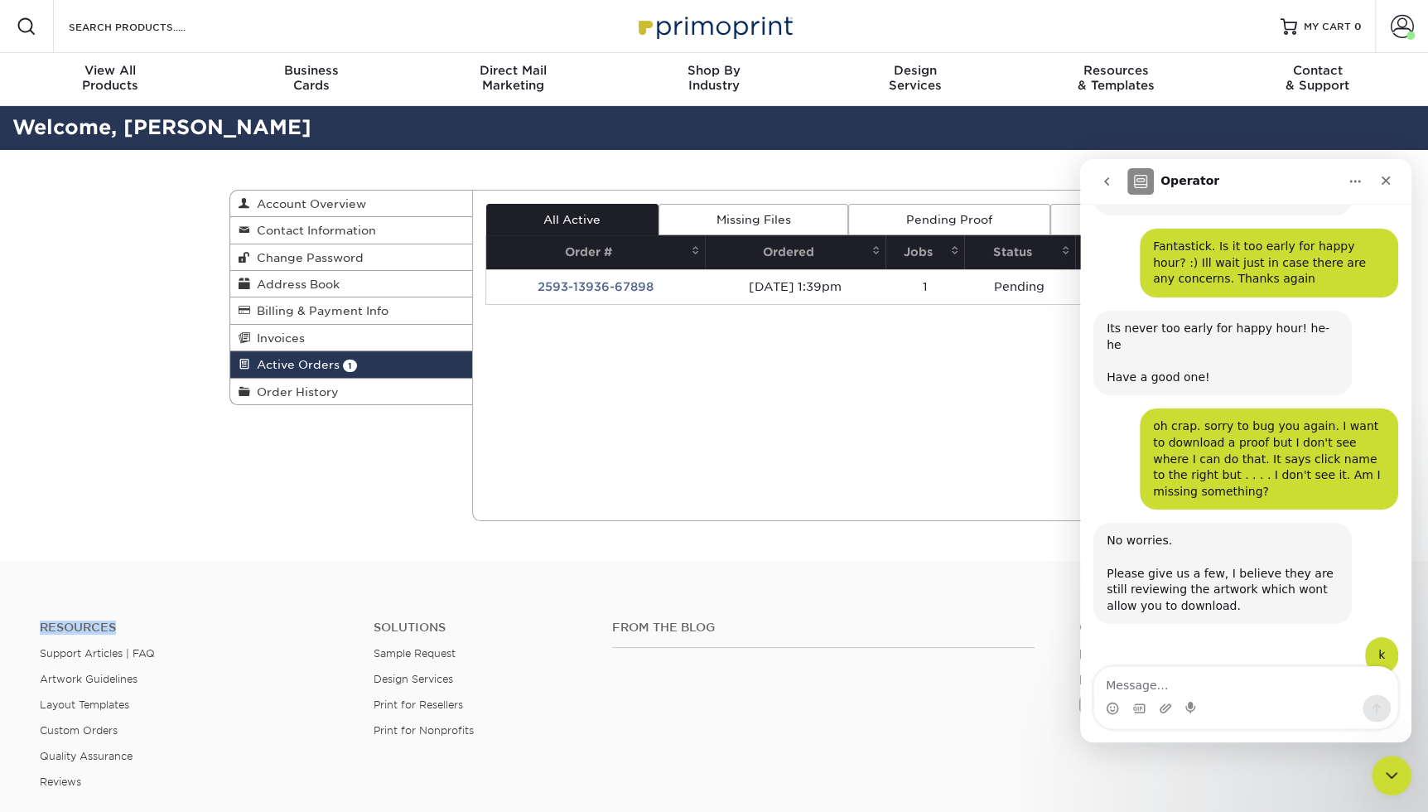
click at [607, 360] on div "Current Orders 1 Active 0 Missing Files" at bounding box center [835, 355] width 727 height 331
click at [741, 210] on link "Missing Files" at bounding box center [754, 219] width 190 height 31
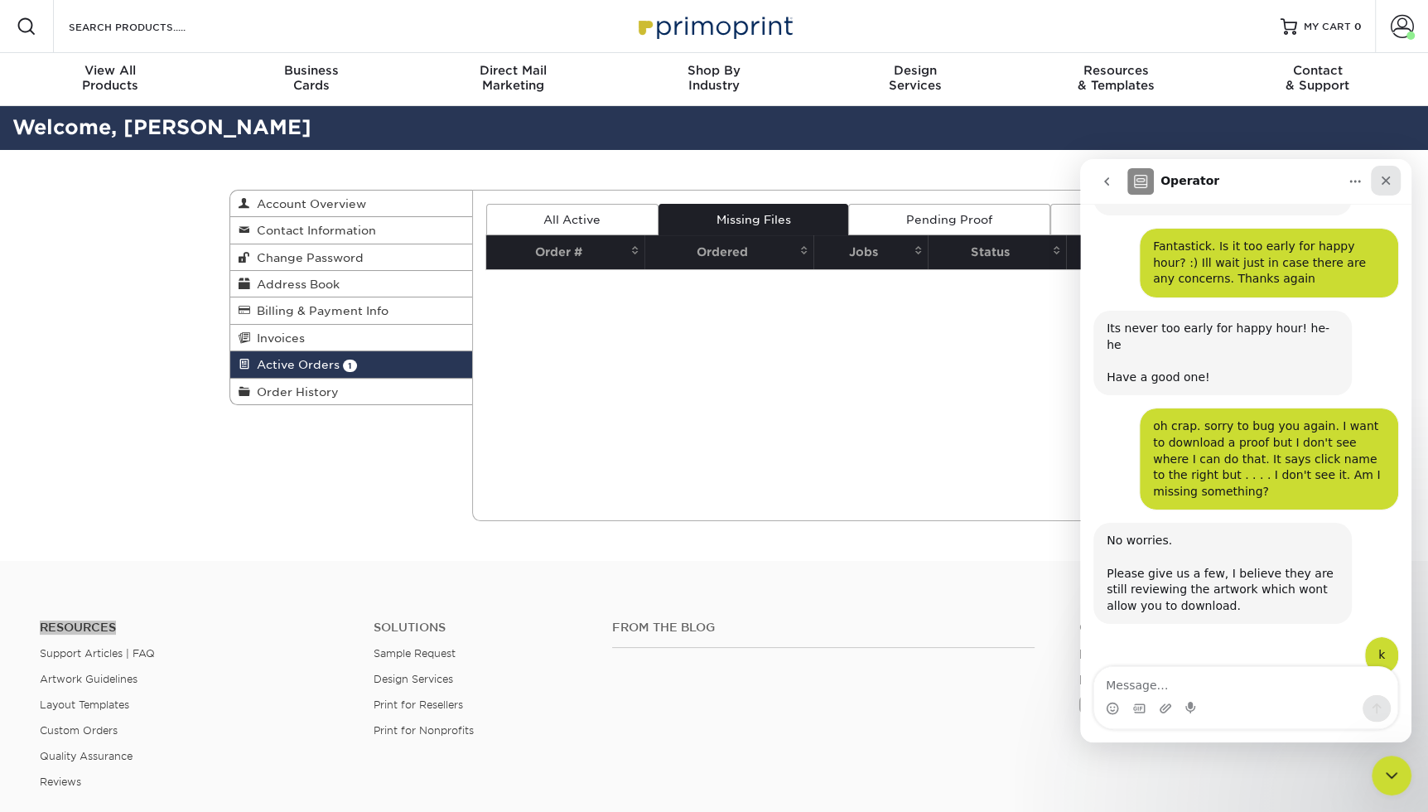
click at [1389, 181] on icon "Close" at bounding box center [1385, 180] width 13 height 13
click at [1389, 181] on div "Active Orders Account Overview Contact Information Change Password Address Book…" at bounding box center [714, 355] width 1428 height 411
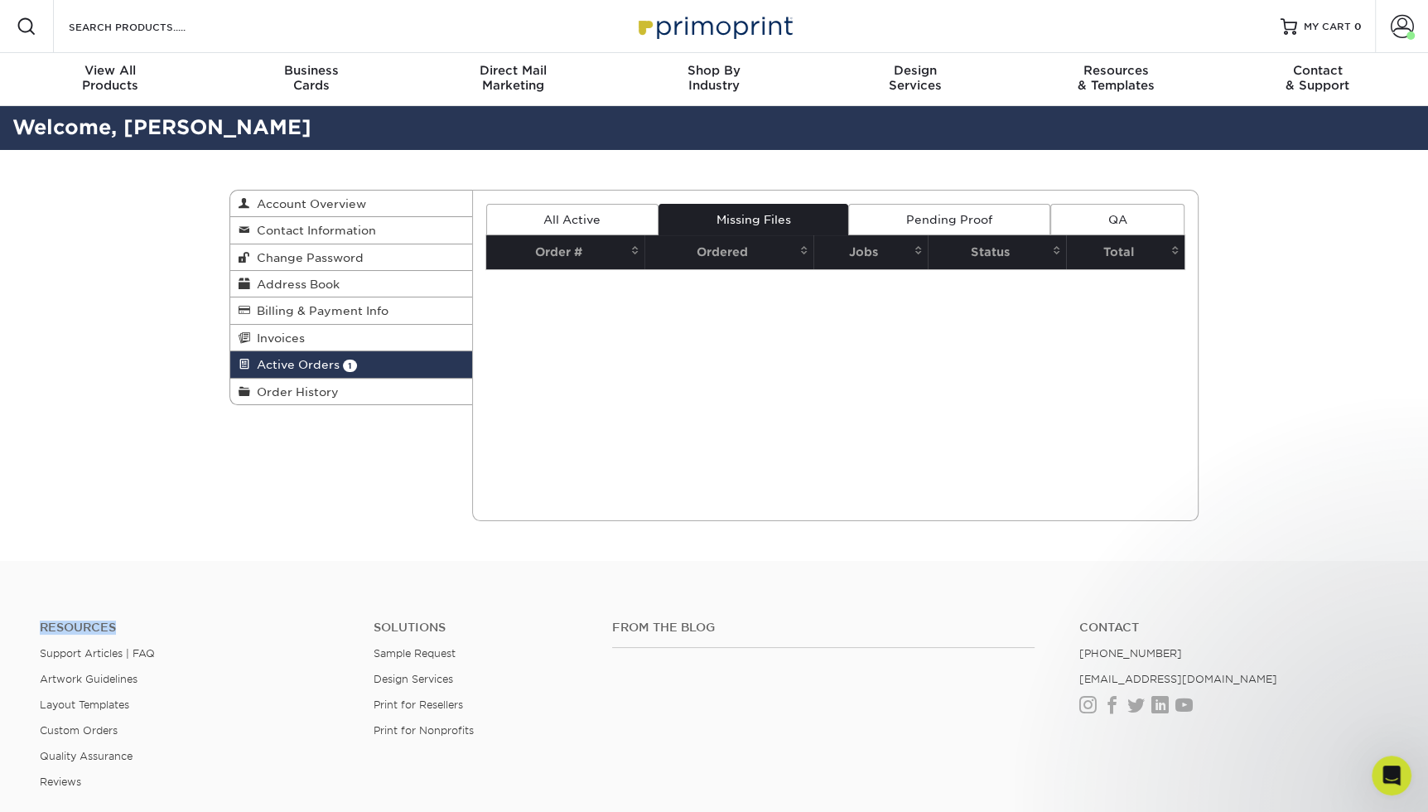
click at [957, 218] on link "Pending Proof" at bounding box center [948, 219] width 201 height 31
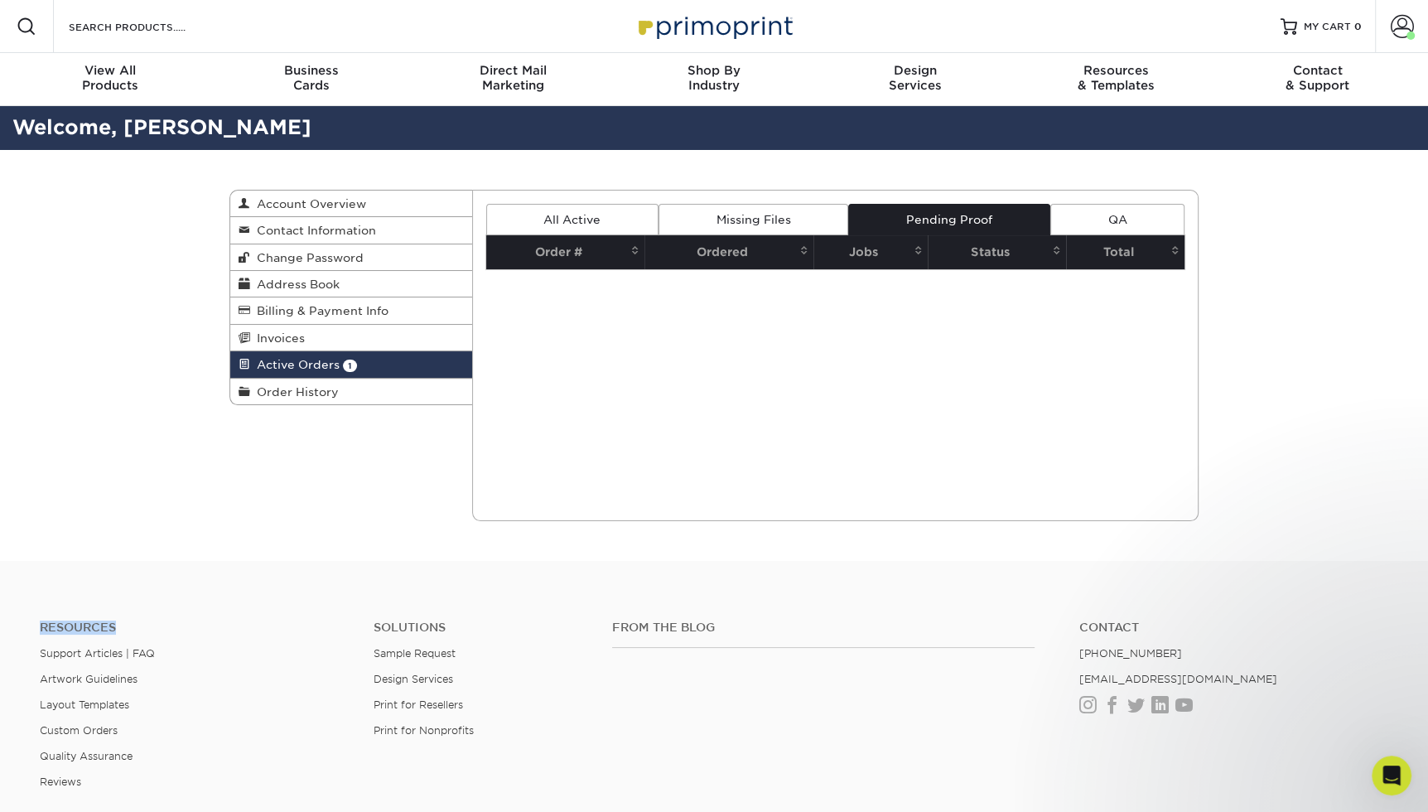
click at [1110, 212] on link "QA" at bounding box center [1117, 219] width 134 height 31
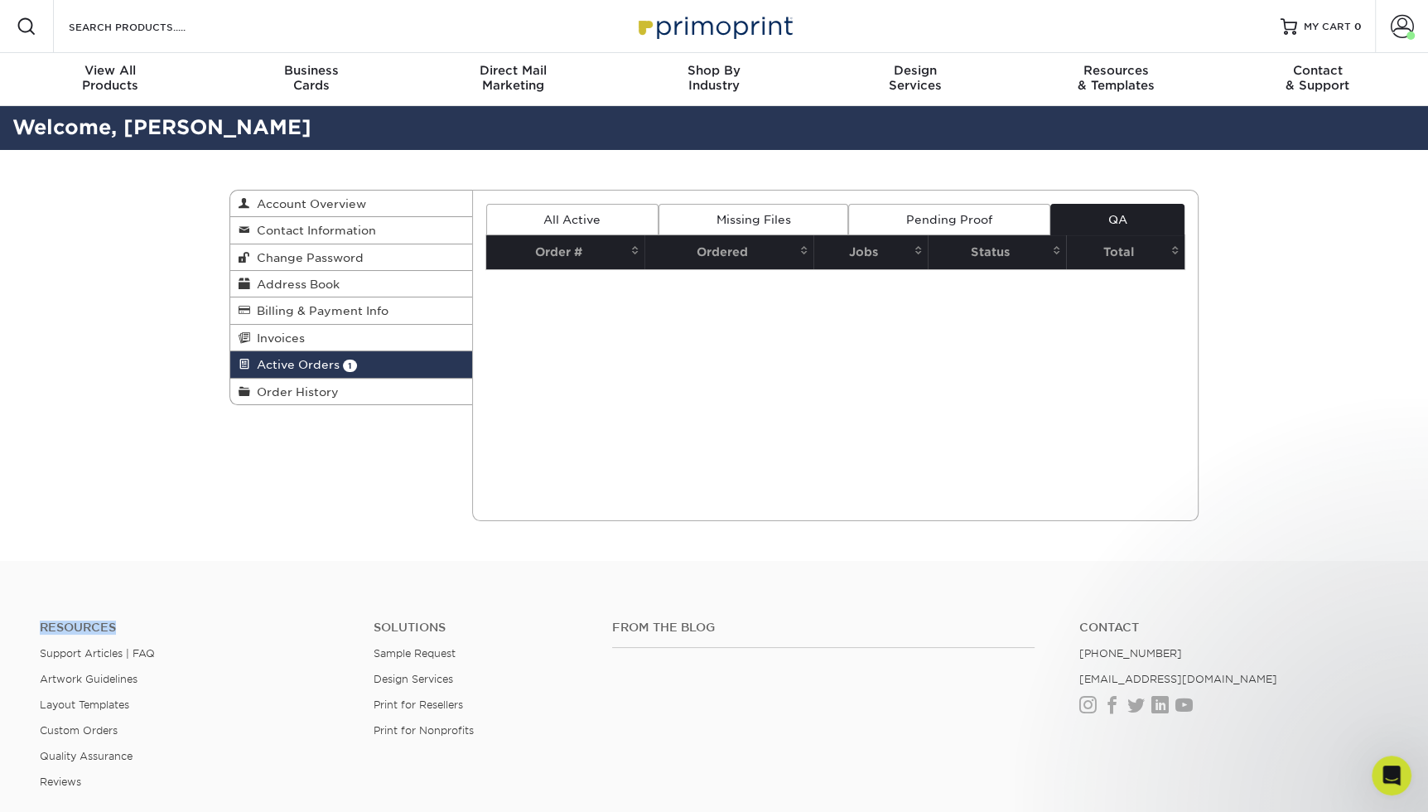
click at [1113, 220] on link "QA" at bounding box center [1117, 219] width 134 height 31
click at [596, 216] on link "All Active" at bounding box center [572, 219] width 172 height 31
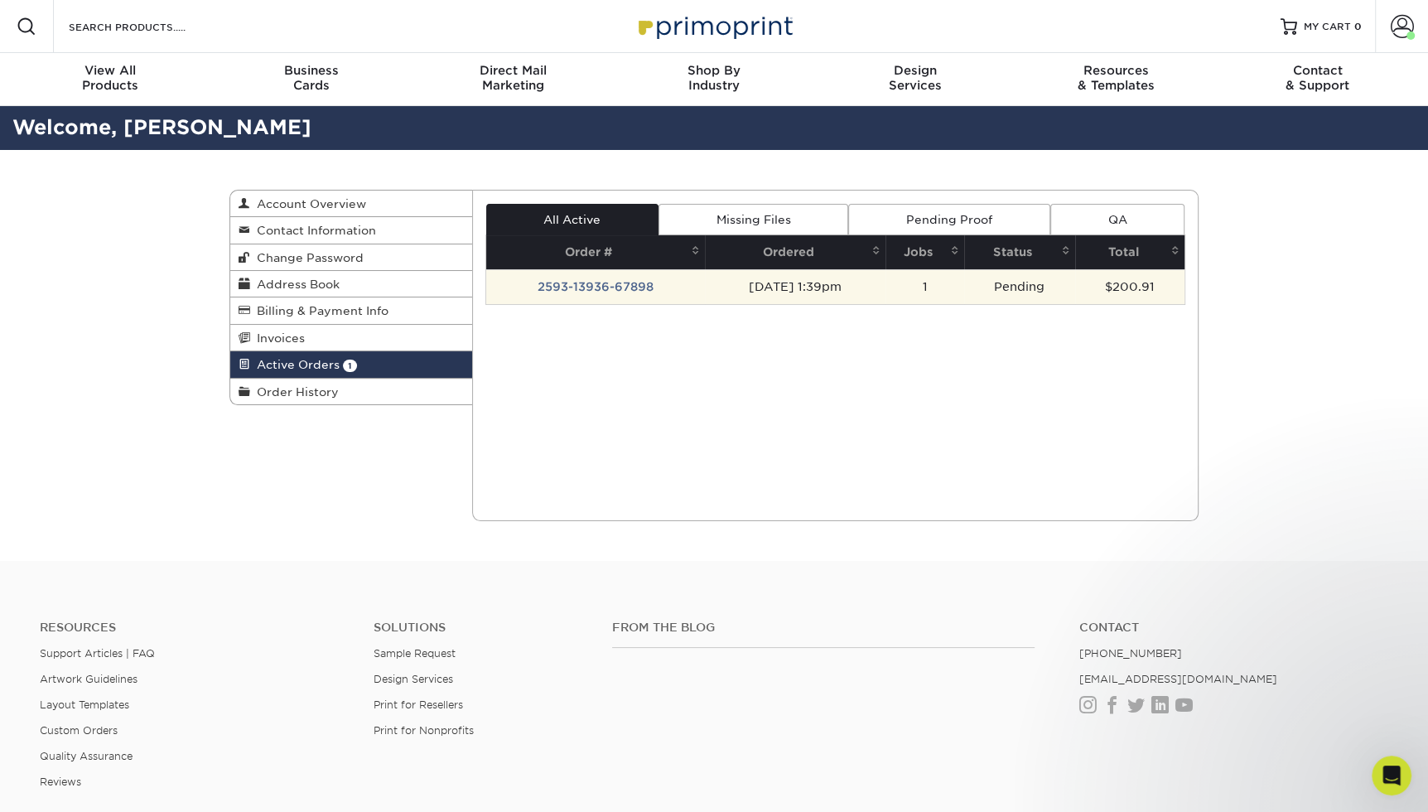
click at [1041, 289] on td "Pending" at bounding box center [1019, 286] width 111 height 35
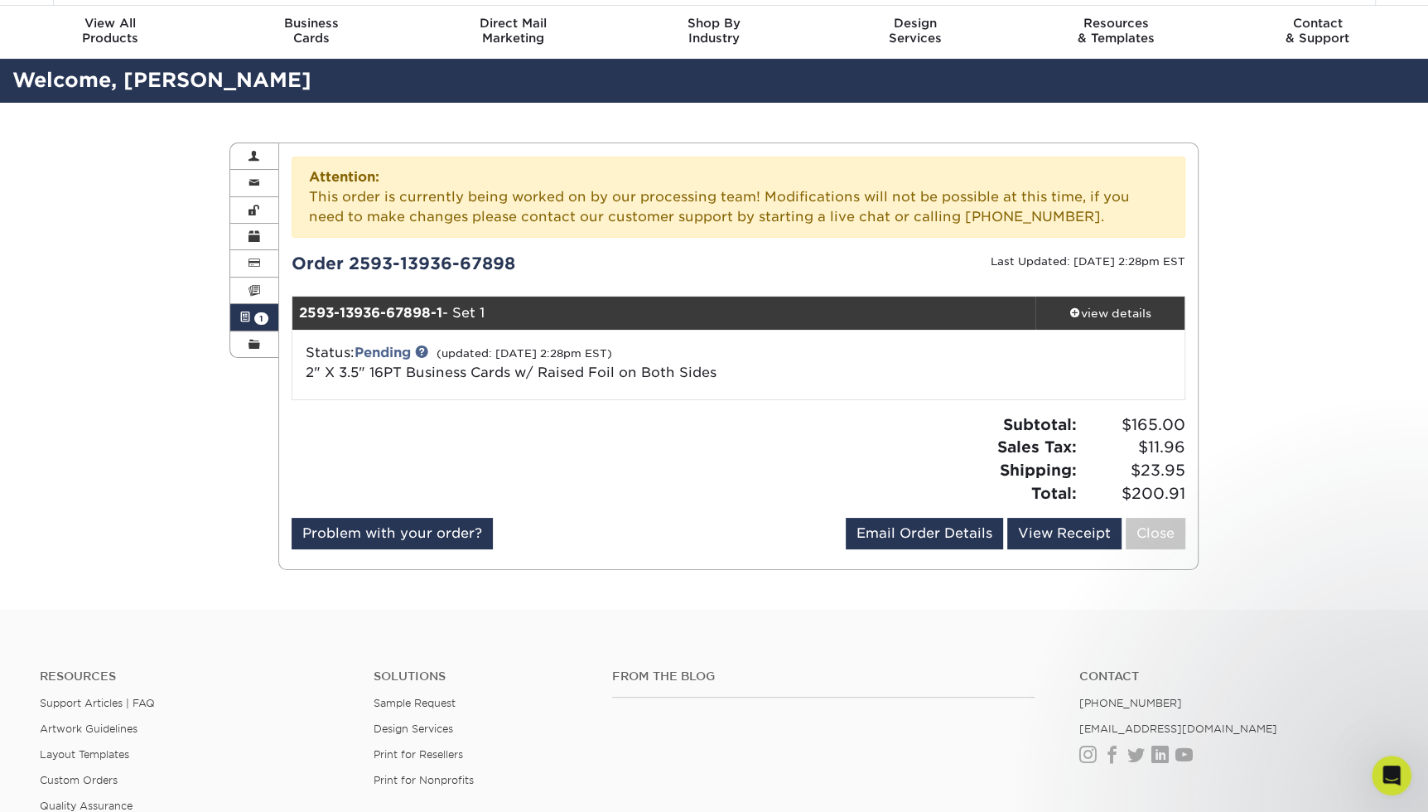
scroll to position [41, 0]
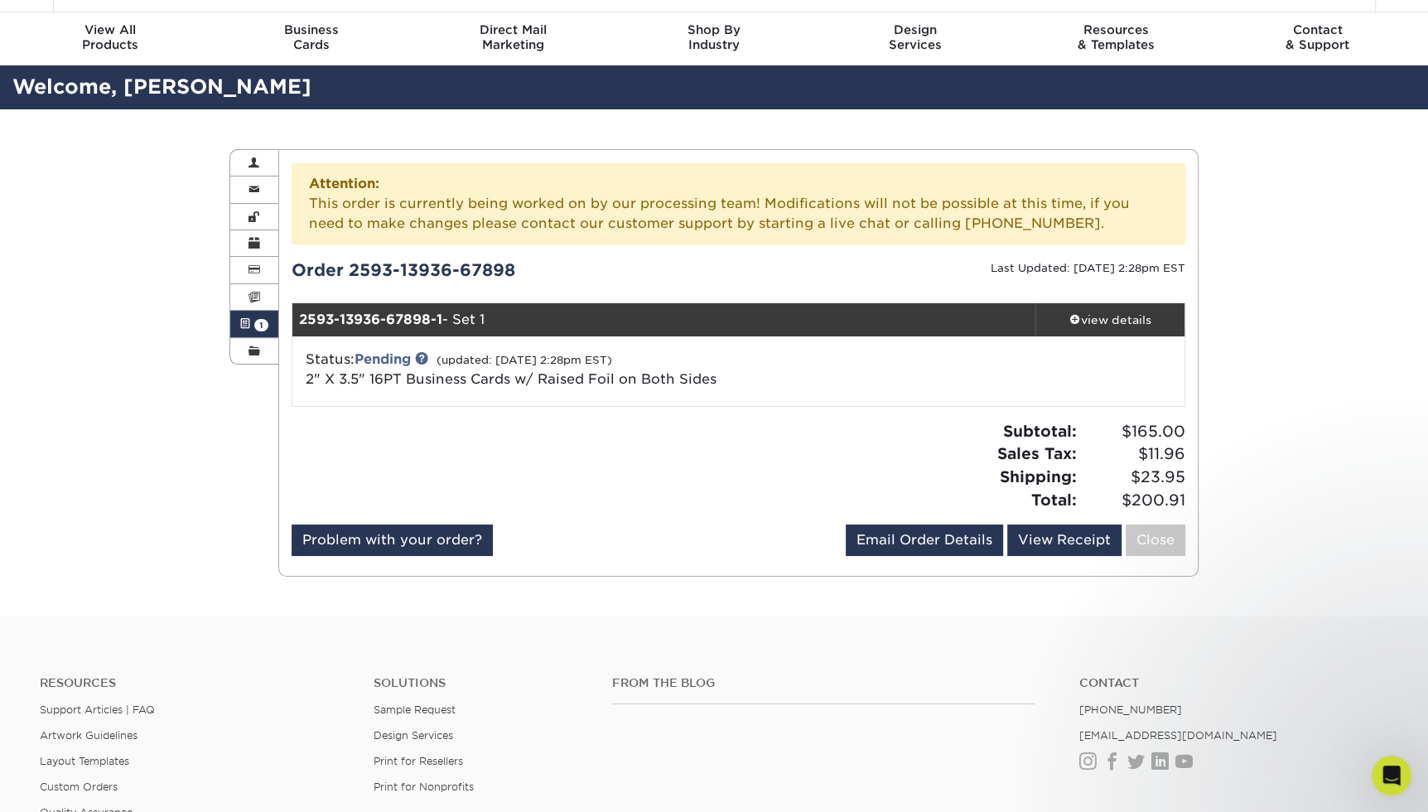
click at [246, 322] on span at bounding box center [245, 323] width 12 height 13
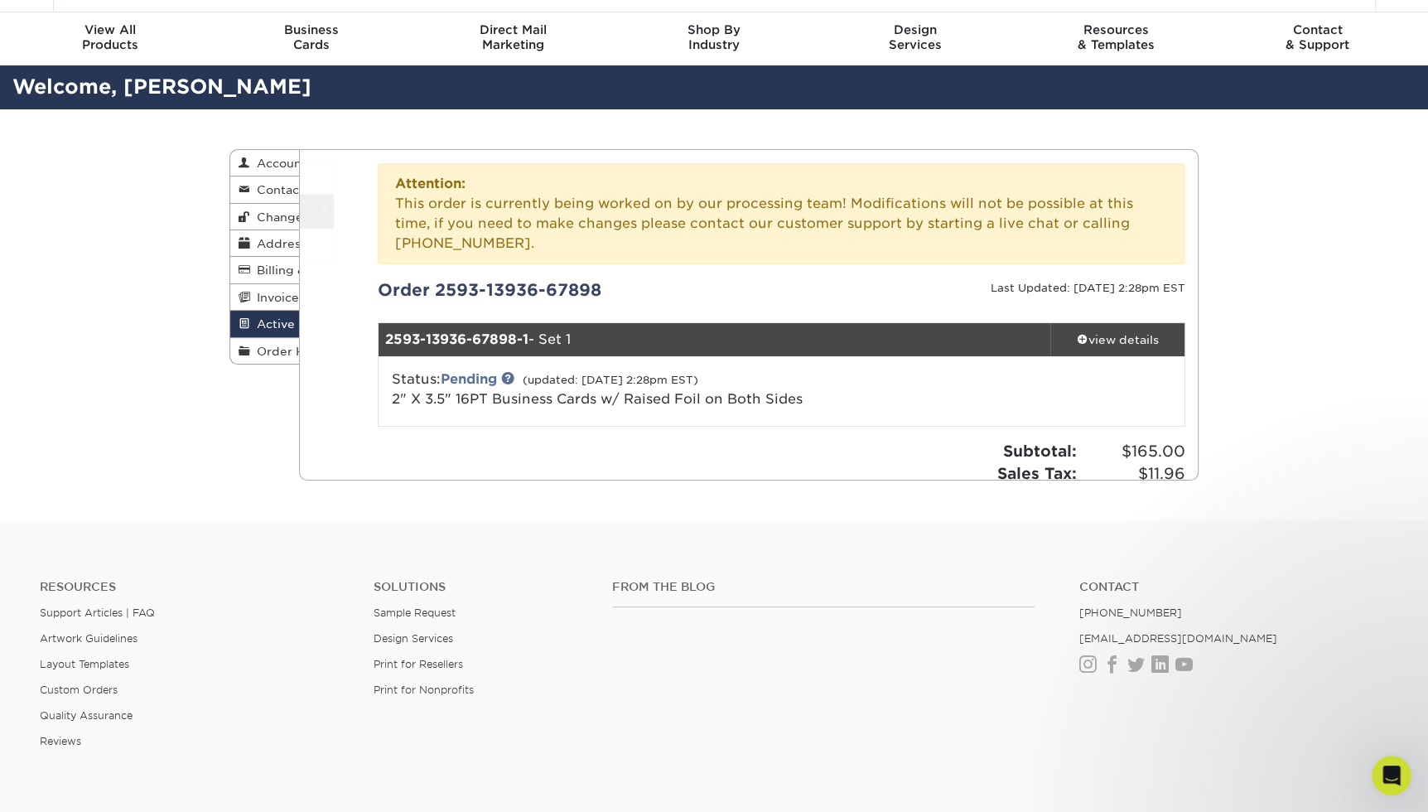
scroll to position [0, 0]
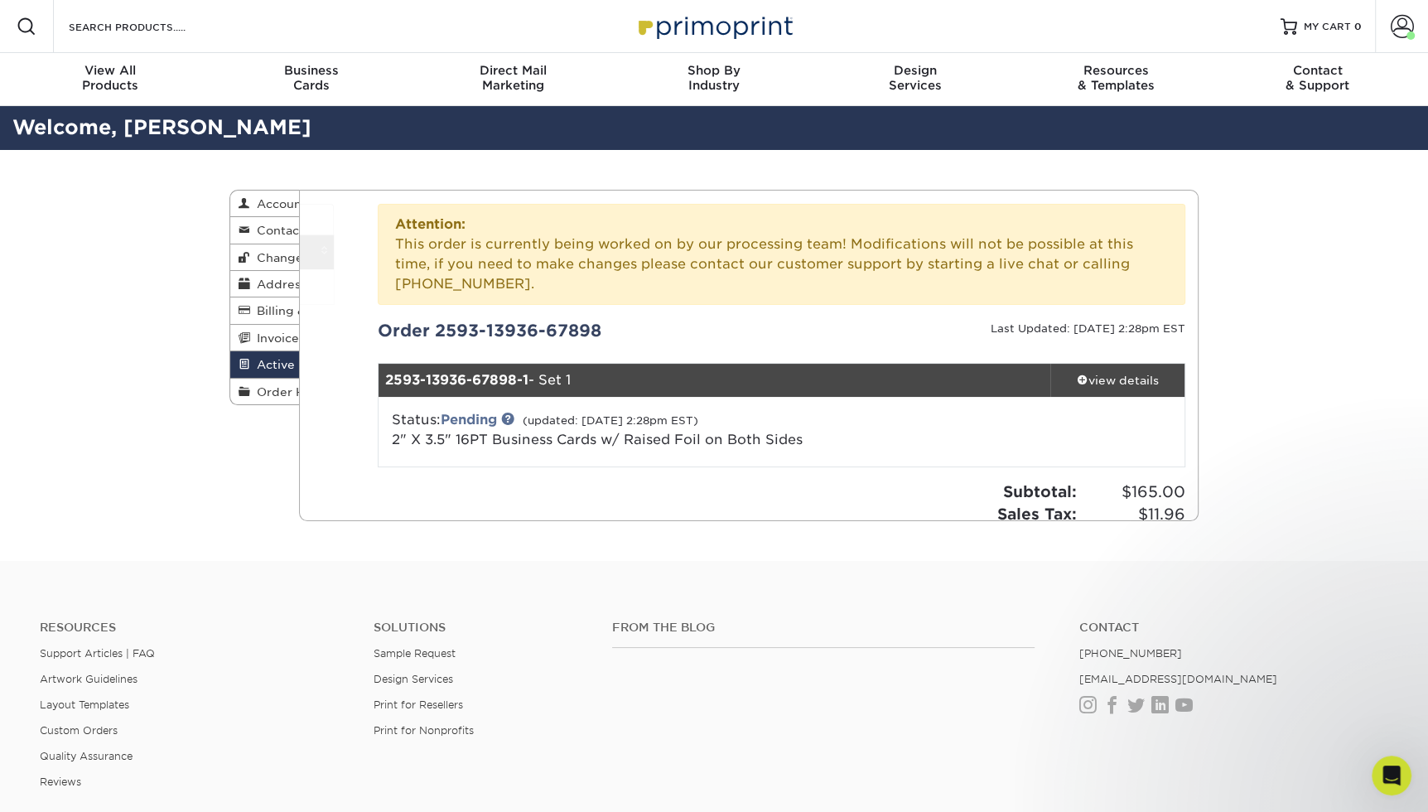
click at [246, 325] on link "Invoices" at bounding box center [264, 338] width 69 height 27
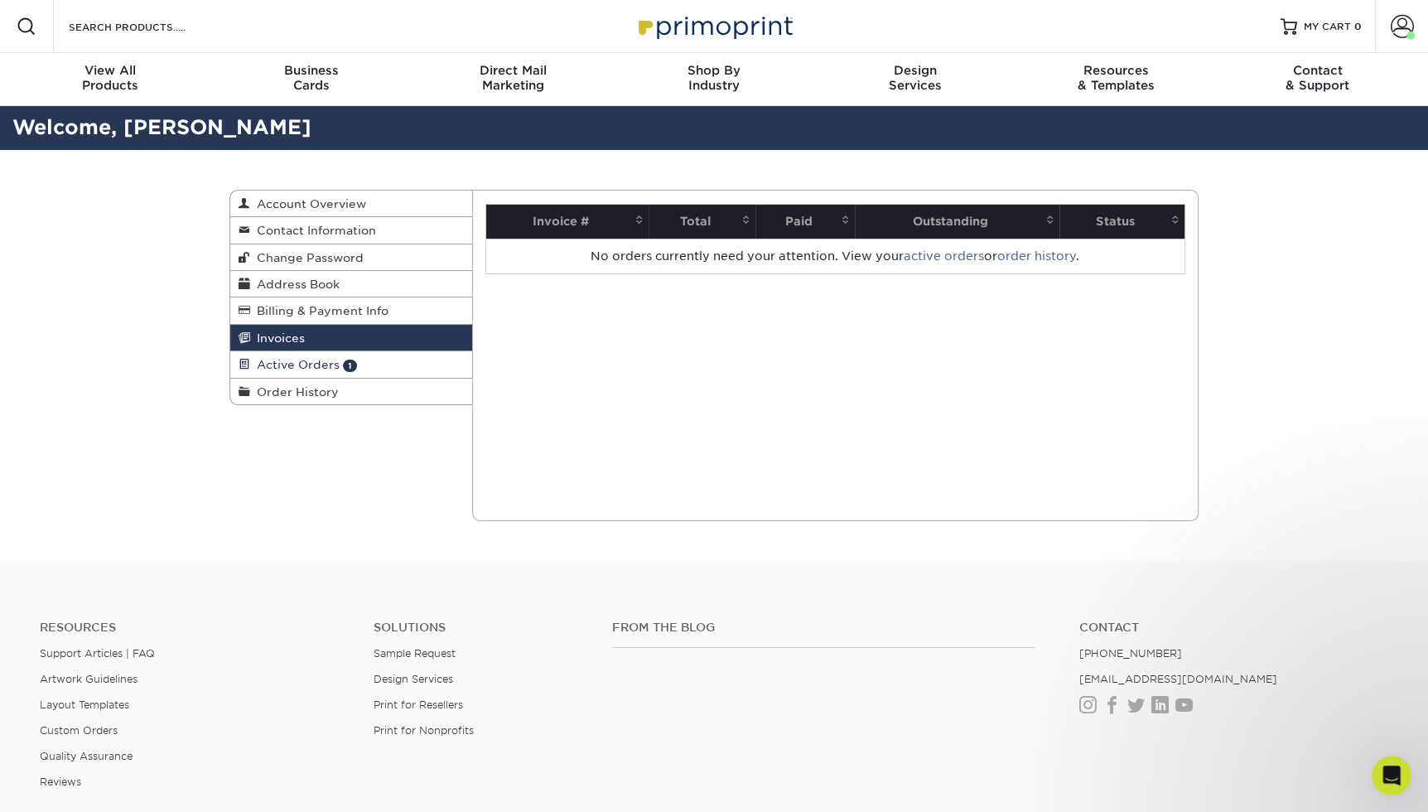
click at [310, 360] on span "Active Orders" at bounding box center [294, 364] width 89 height 13
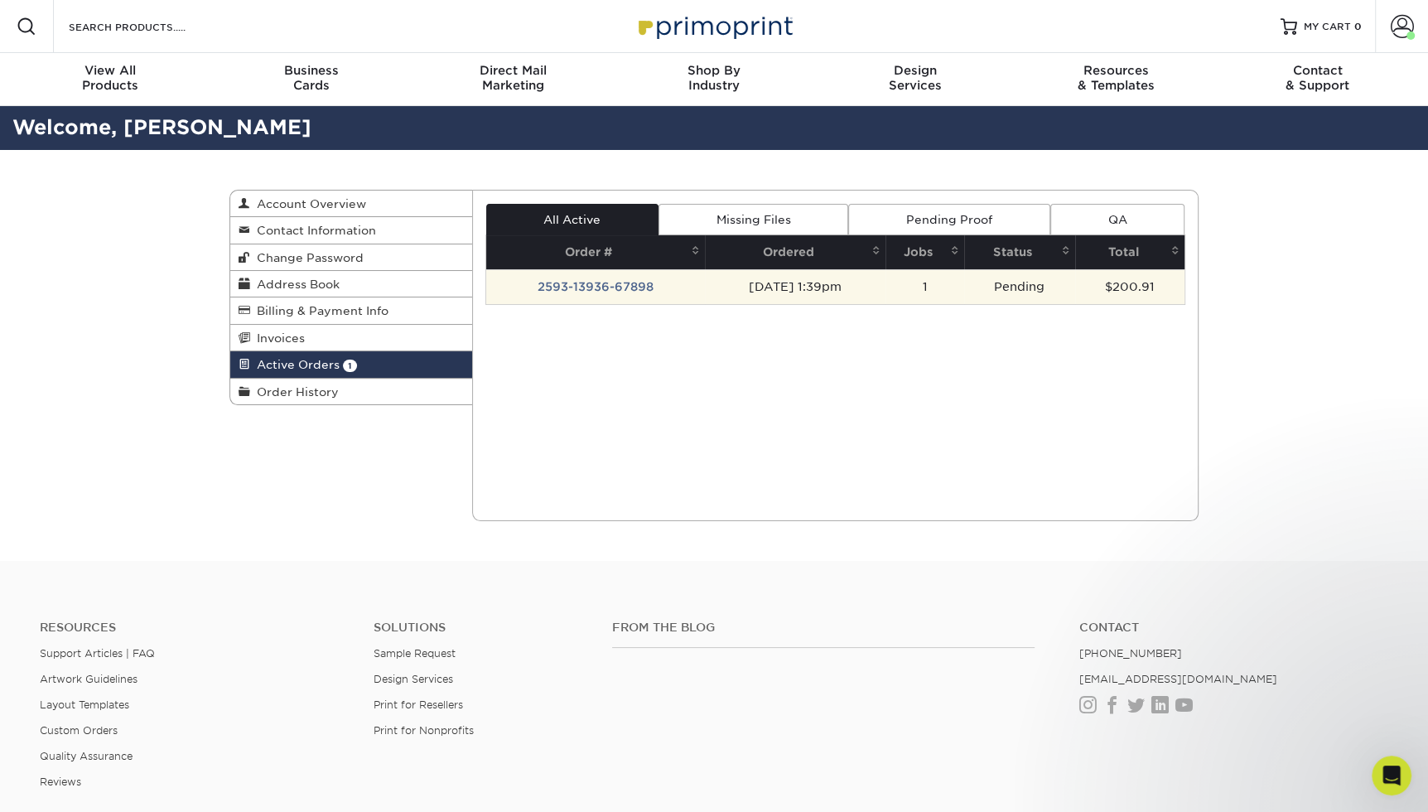
click at [584, 284] on td "2593-13936-67898" at bounding box center [596, 286] width 220 height 35
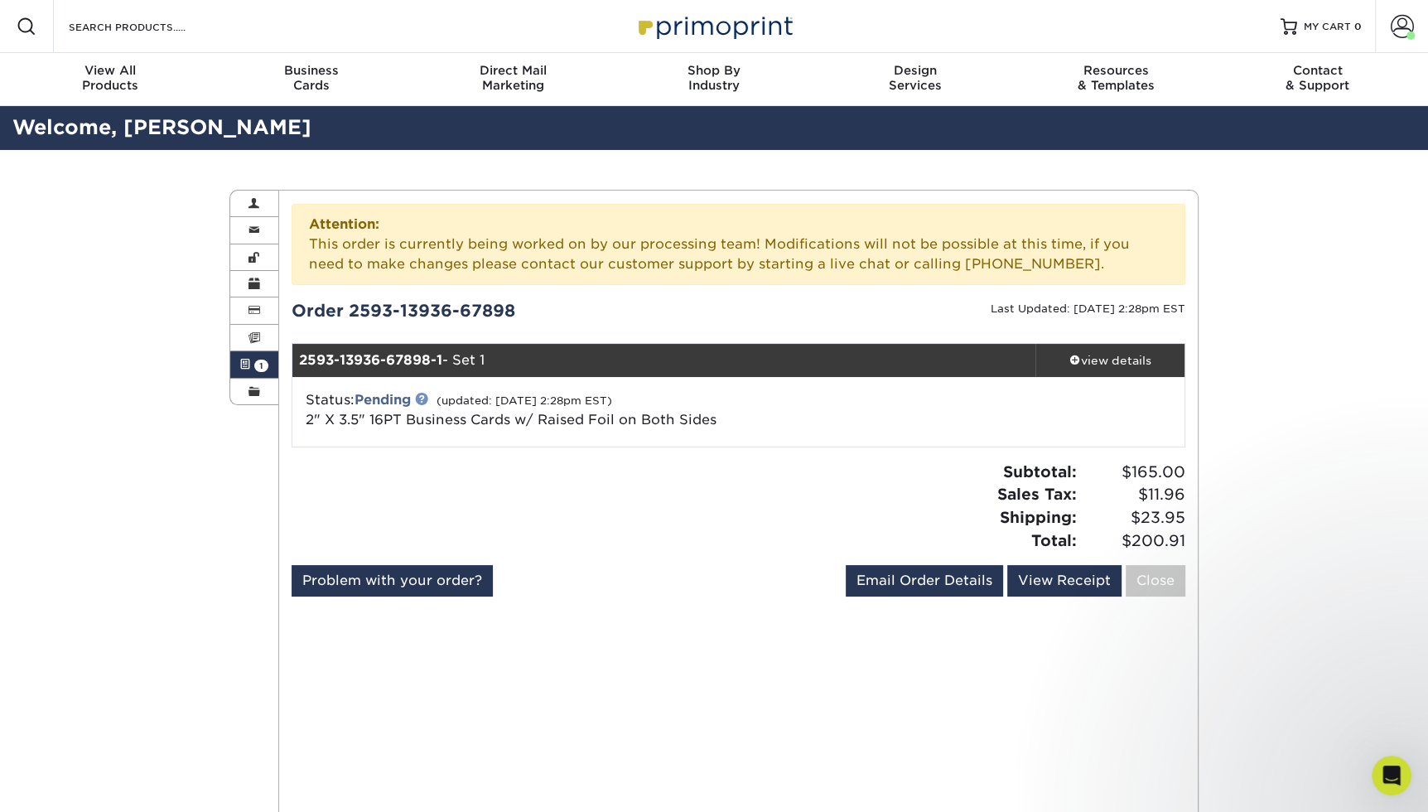
click at [425, 396] on link at bounding box center [421, 398] width 13 height 13
